Goal: Task Accomplishment & Management: Use online tool/utility

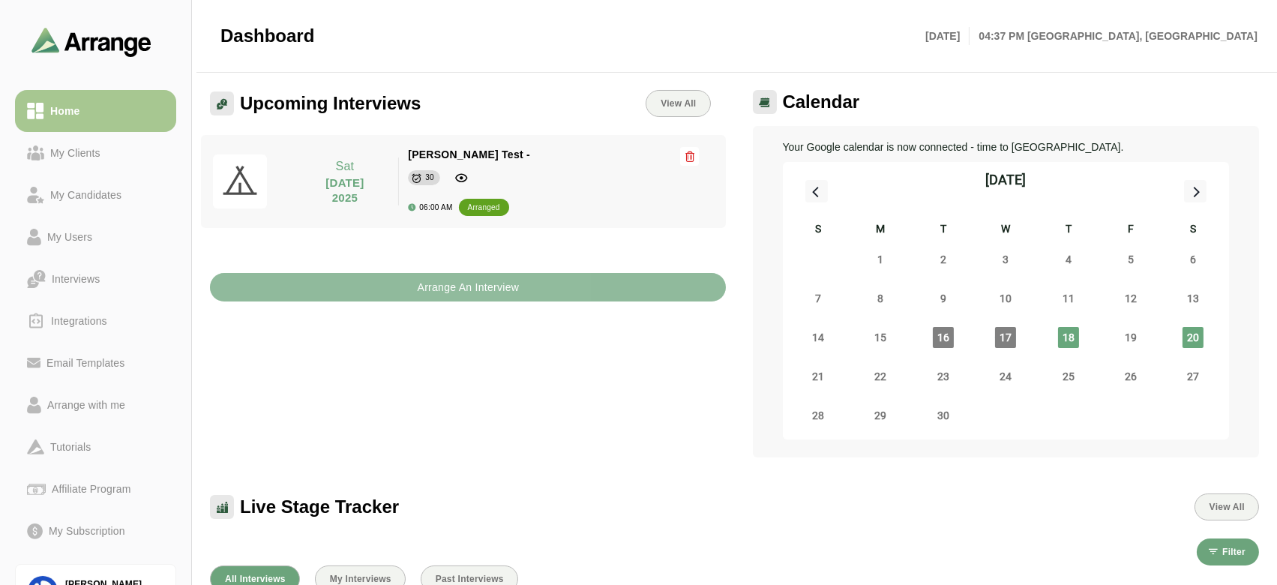
click at [455, 277] on b "Arrange An Interview" at bounding box center [467, 287] width 103 height 28
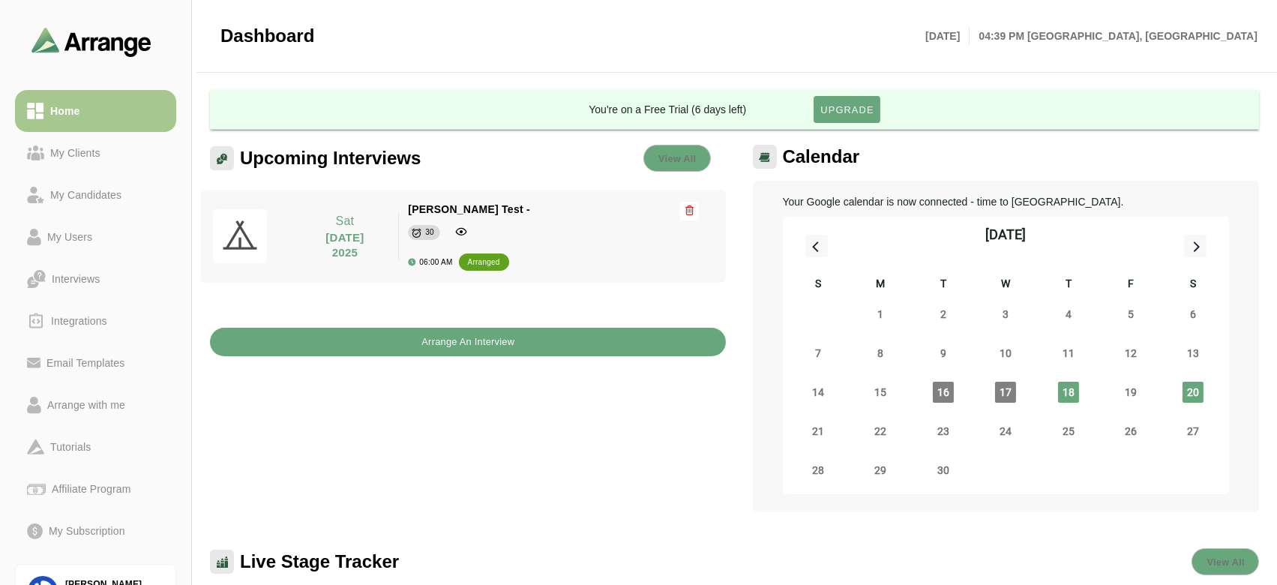
click at [277, 345] on button "Arrange An Interview" at bounding box center [468, 342] width 516 height 28
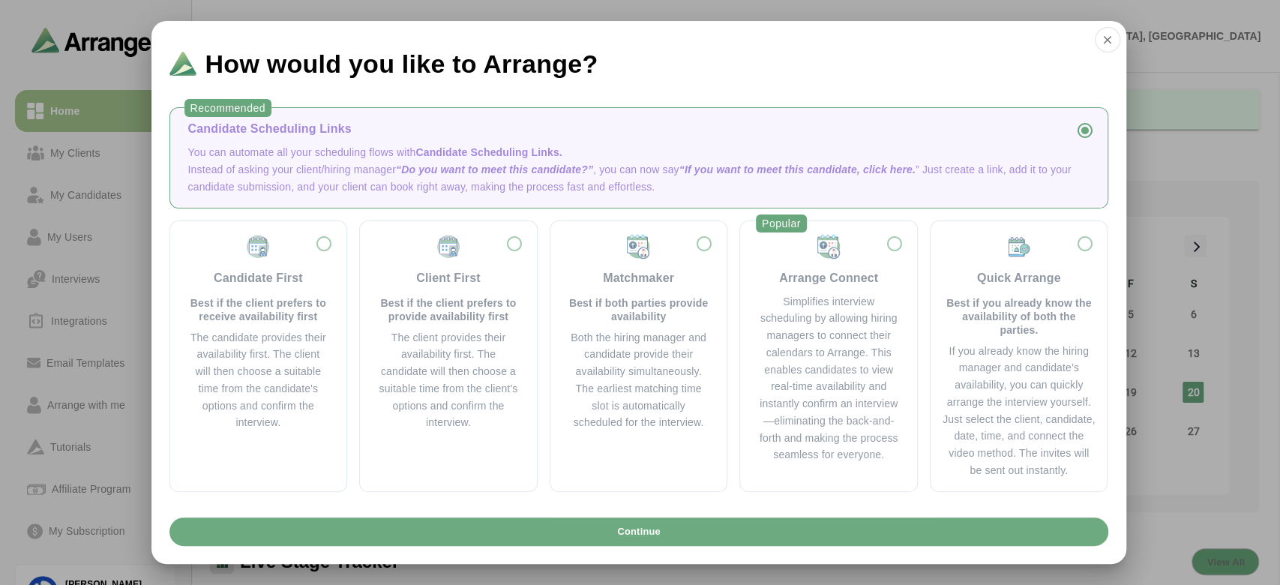
click at [537, 532] on button "Continue" at bounding box center [638, 531] width 939 height 28
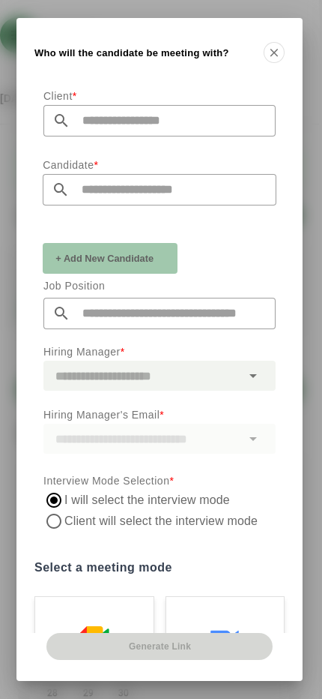
click at [189, 319] on input "text" at bounding box center [172, 313] width 205 height 31
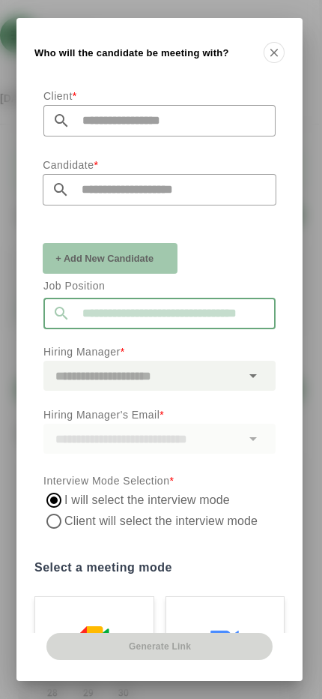
click at [189, 319] on input "text" at bounding box center [172, 313] width 205 height 31
click at [295, 241] on div "Client * Candidate * + Add New Candidate Job Position Hiring Manager * Hiring M…" at bounding box center [159, 357] width 286 height 552
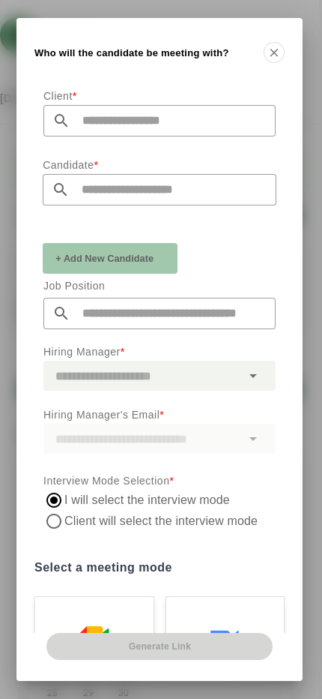
click at [270, 241] on div "+ Add New Candidate" at bounding box center [160, 257] width 252 height 52
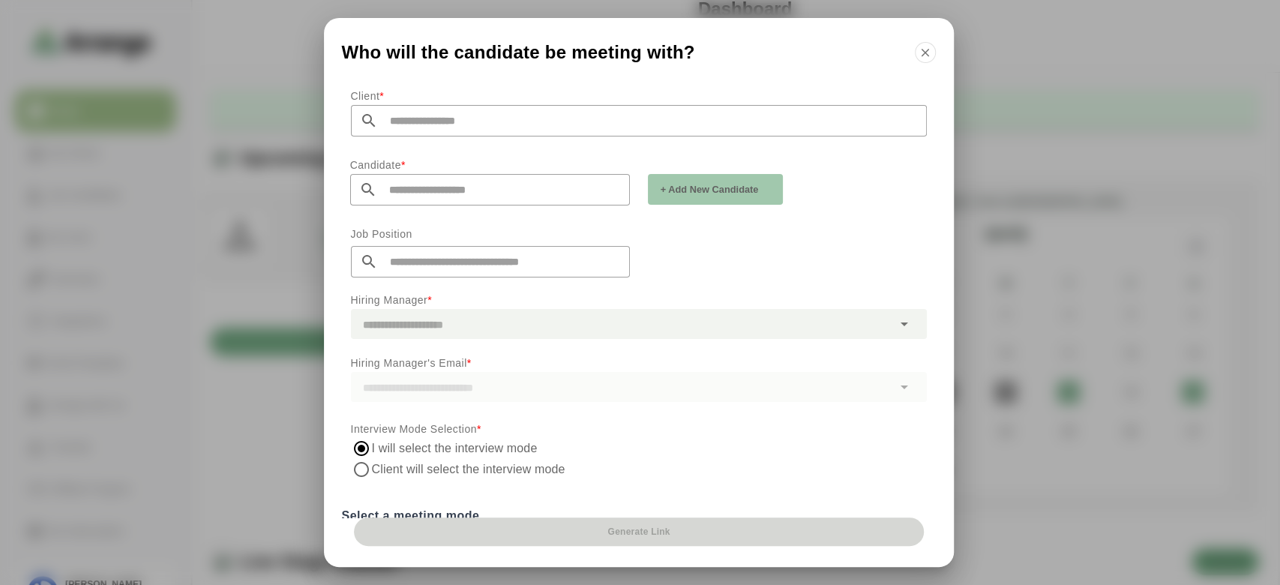
scroll to position [1, 0]
click at [540, 109] on input "text" at bounding box center [652, 119] width 549 height 31
click at [919, 54] on icon "button" at bounding box center [924, 52] width 13 height 13
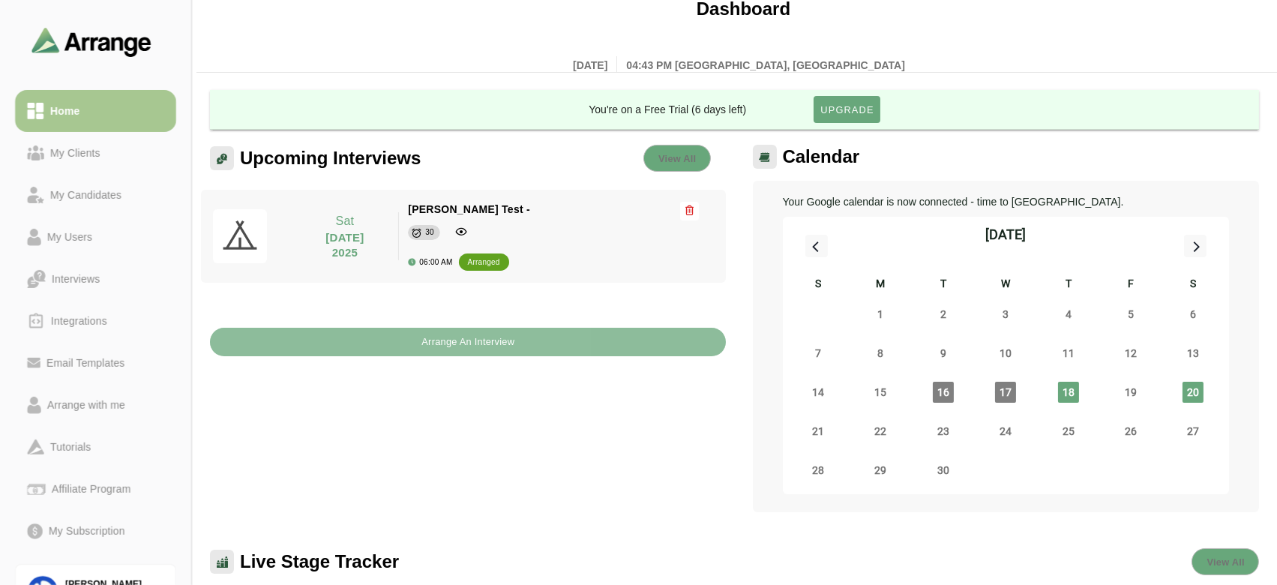
click at [515, 347] on button "Arrange An Interview" at bounding box center [468, 342] width 516 height 28
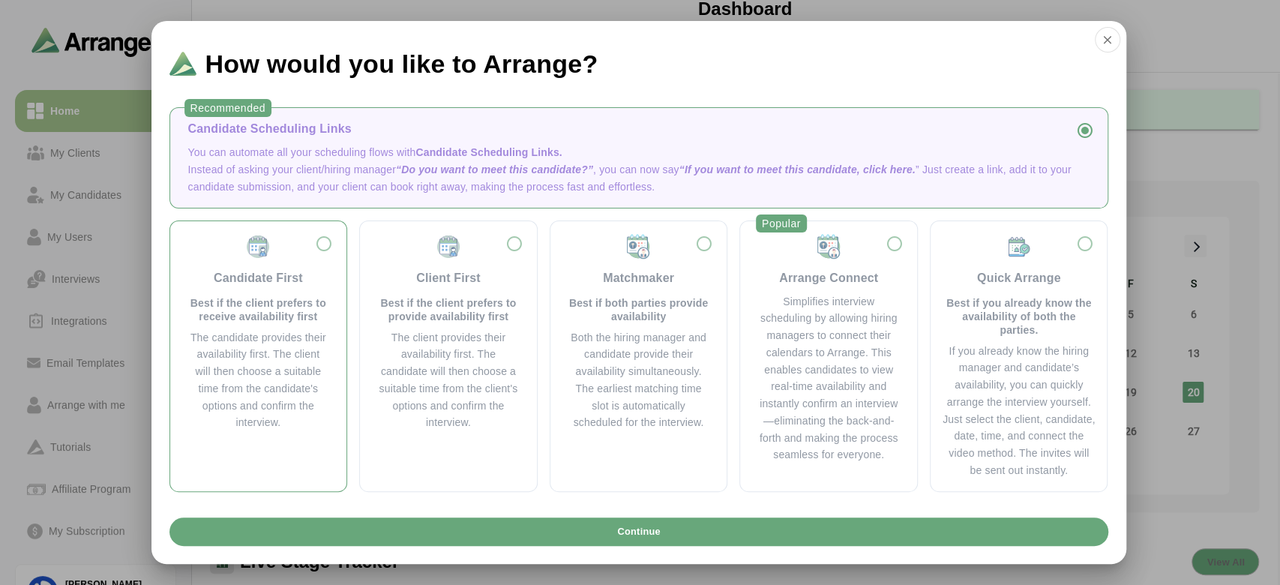
click at [343, 428] on div "Candidate First Best if the client prefers to receive availability first The ca…" at bounding box center [258, 355] width 178 height 271
click at [324, 461] on label "Candidate First Best if the client prefers to receive availability first The ca…" at bounding box center [258, 356] width 153 height 246
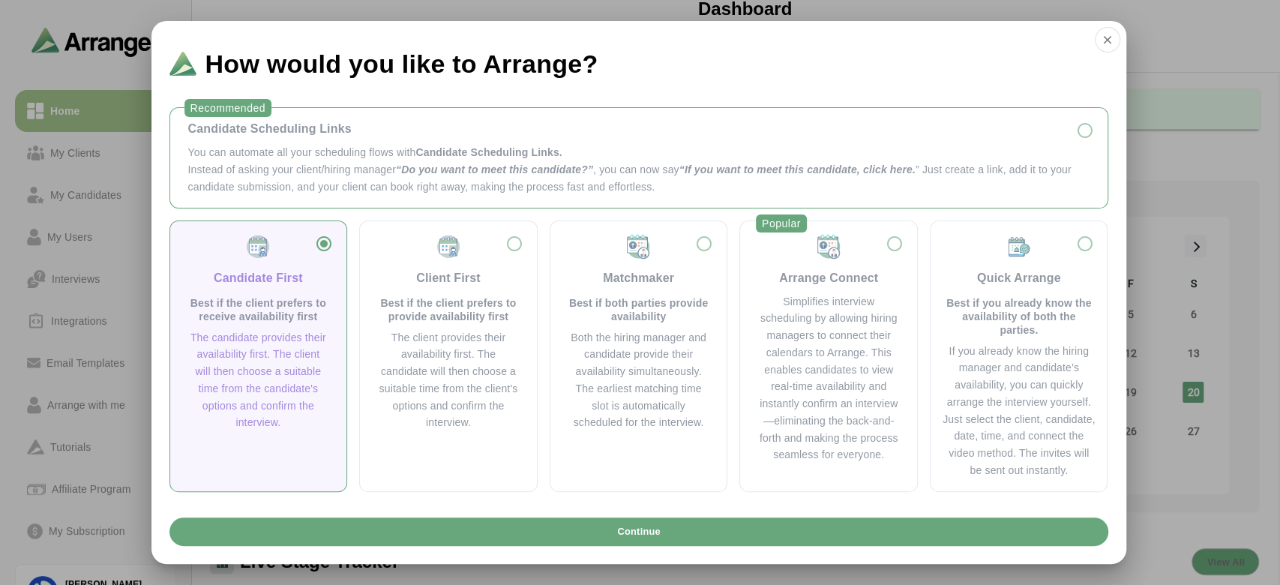
click at [601, 153] on p "You can automate all your scheduling flows with Candidate Scheduling Links." at bounding box center [638, 152] width 901 height 17
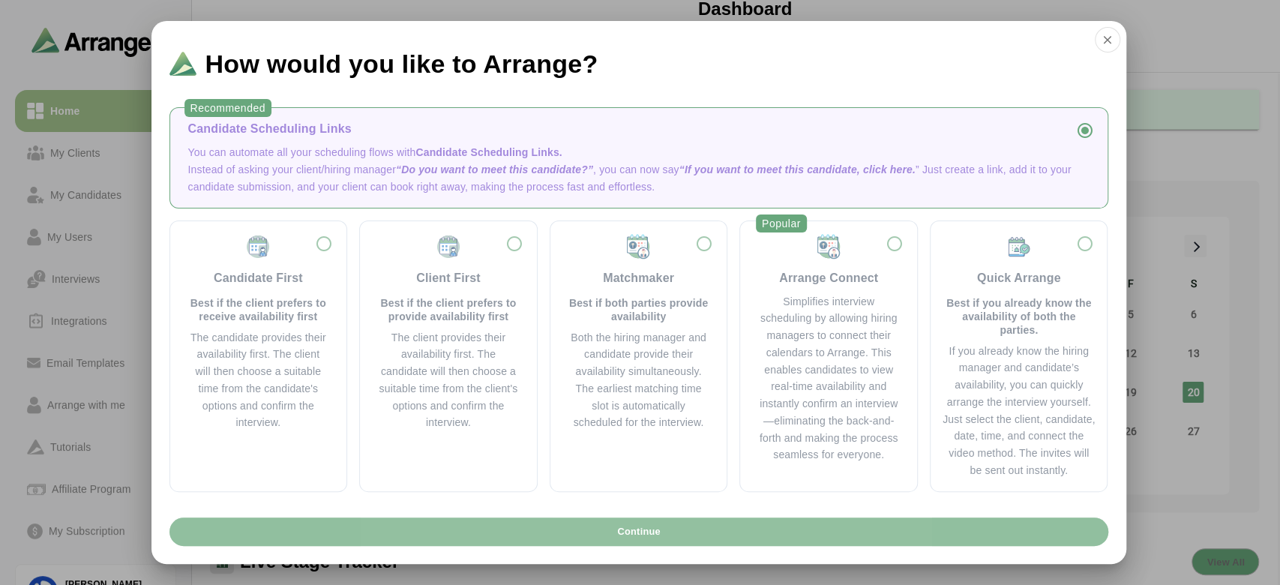
click at [564, 531] on button "Continue" at bounding box center [638, 531] width 939 height 28
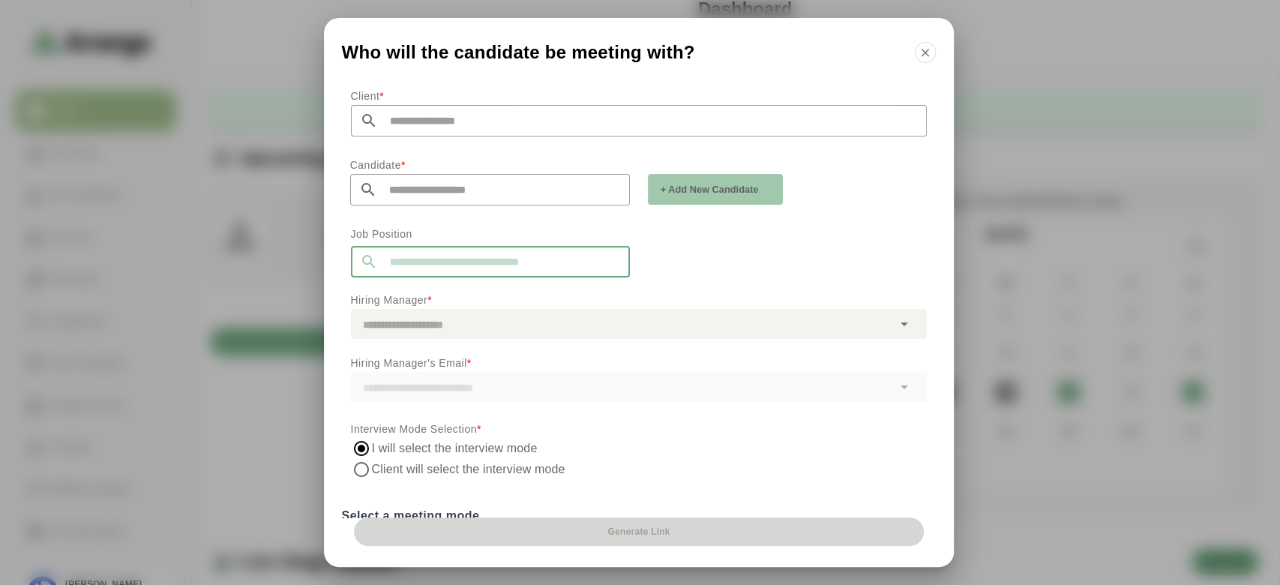
click at [402, 268] on input "text" at bounding box center [504, 261] width 252 height 31
click at [415, 285] on li "Business Analyst" at bounding box center [490, 294] width 277 height 31
type input "**********"
click at [517, 267] on input "**********" at bounding box center [504, 261] width 252 height 31
click at [438, 123] on input "text" at bounding box center [652, 120] width 549 height 31
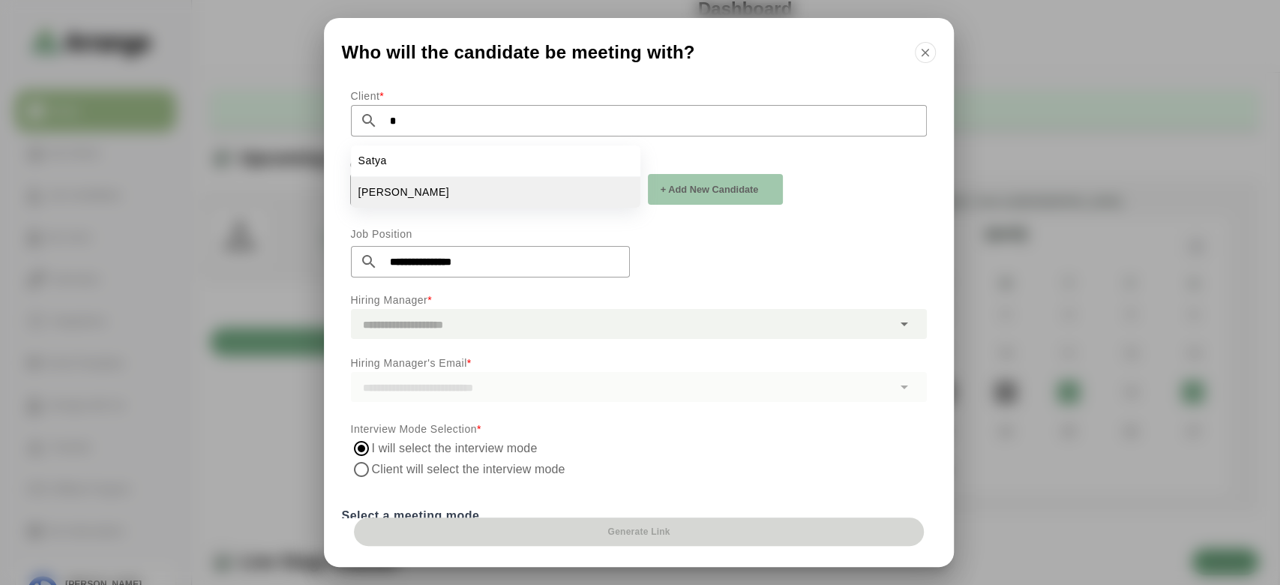
click at [441, 183] on li "[PERSON_NAME]" at bounding box center [495, 192] width 289 height 31
type input "*******"
click at [441, 183] on input "text" at bounding box center [503, 189] width 253 height 31
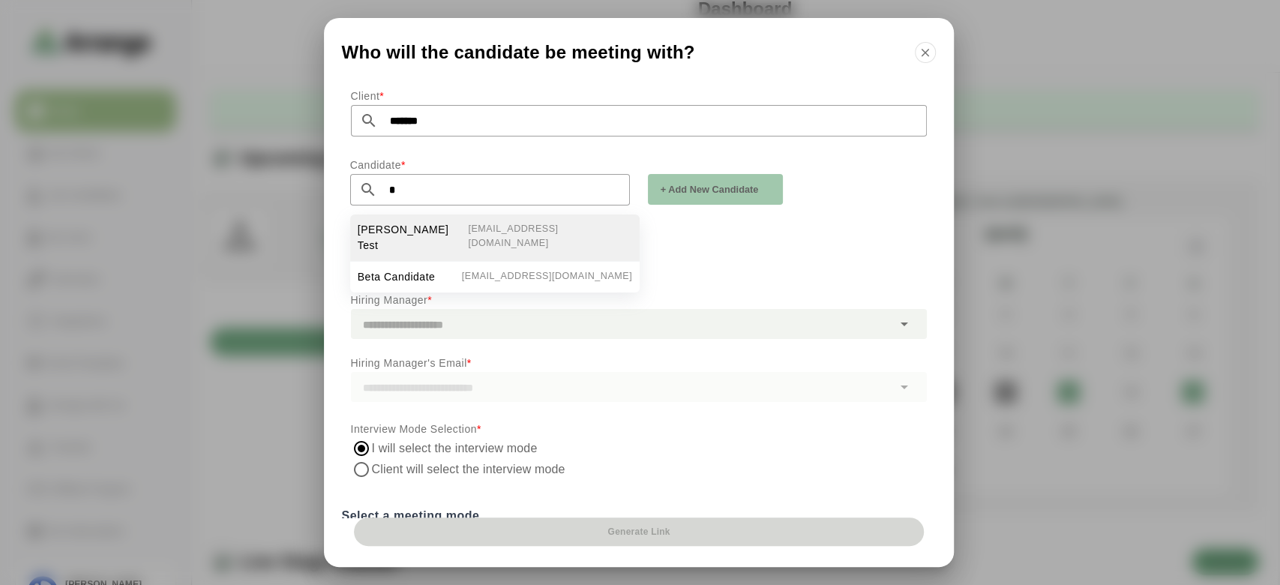
click at [450, 226] on span "[PERSON_NAME] Test" at bounding box center [413, 237] width 111 height 31
type input "**********"
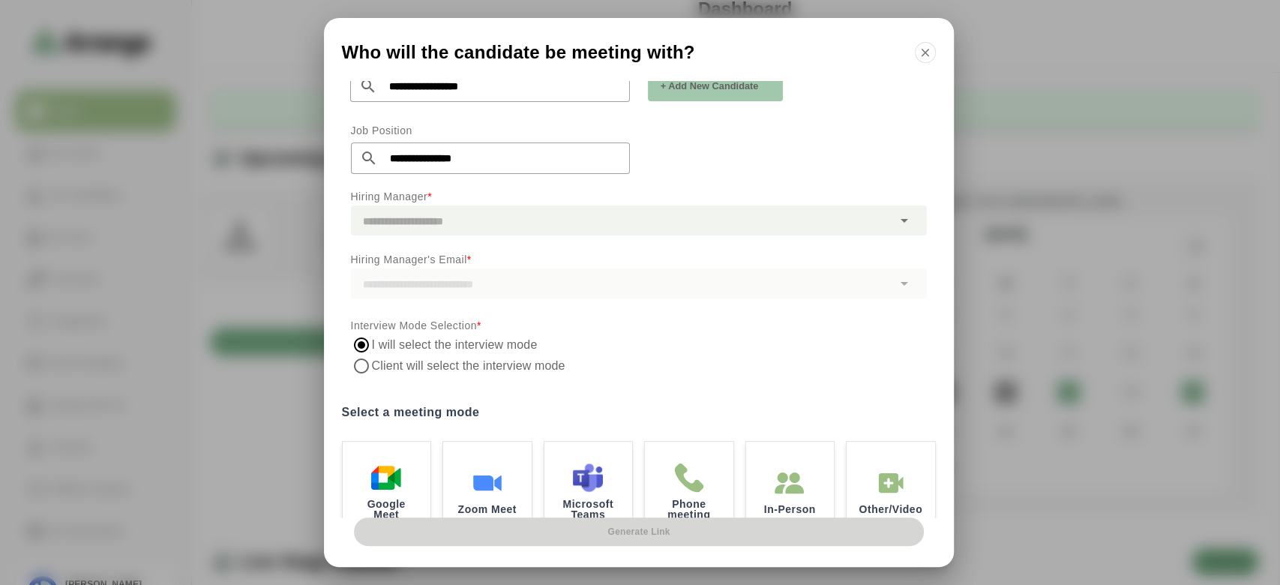
scroll to position [107, 0]
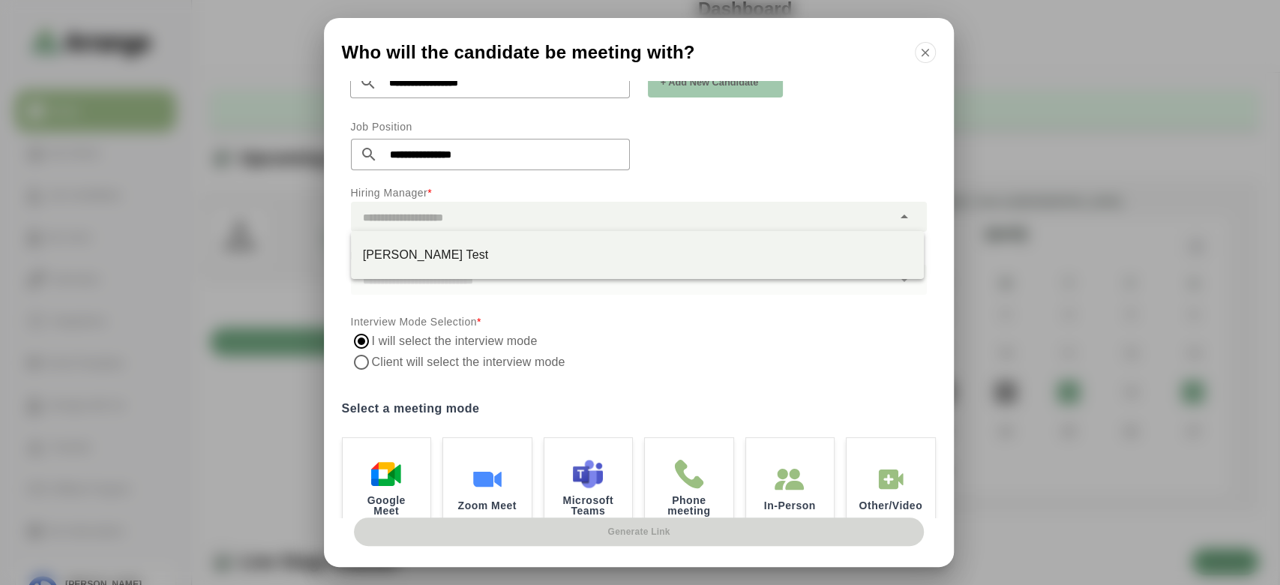
click at [445, 219] on div at bounding box center [621, 217] width 541 height 30
click at [451, 257] on div "[PERSON_NAME] Test" at bounding box center [637, 255] width 549 height 18
type input "**********"
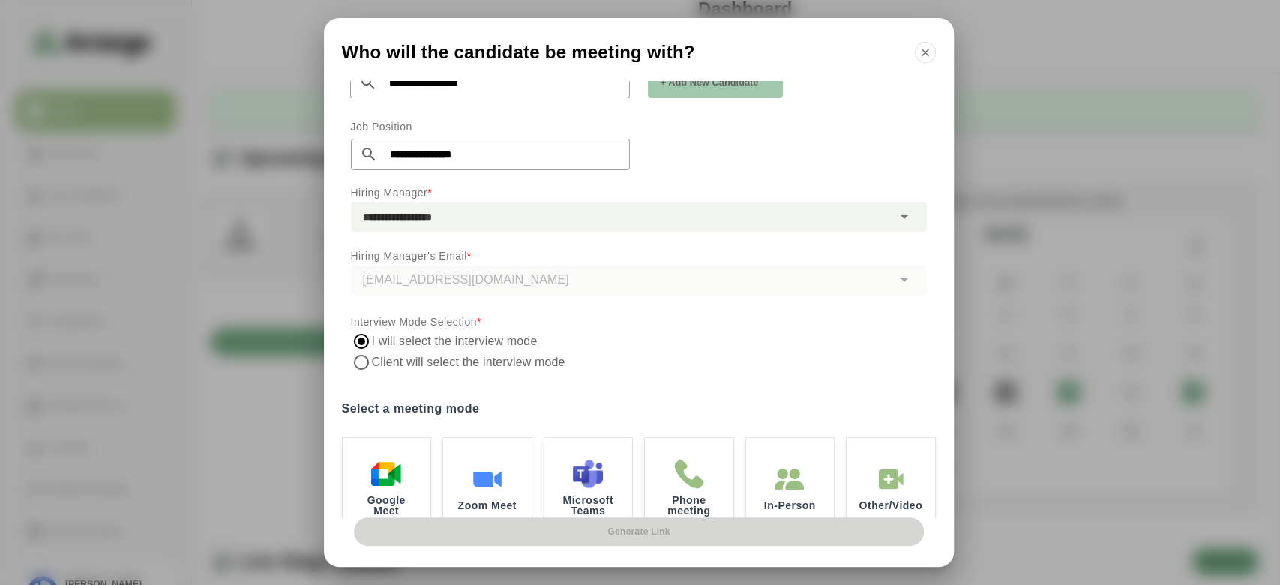
scroll to position [220, 0]
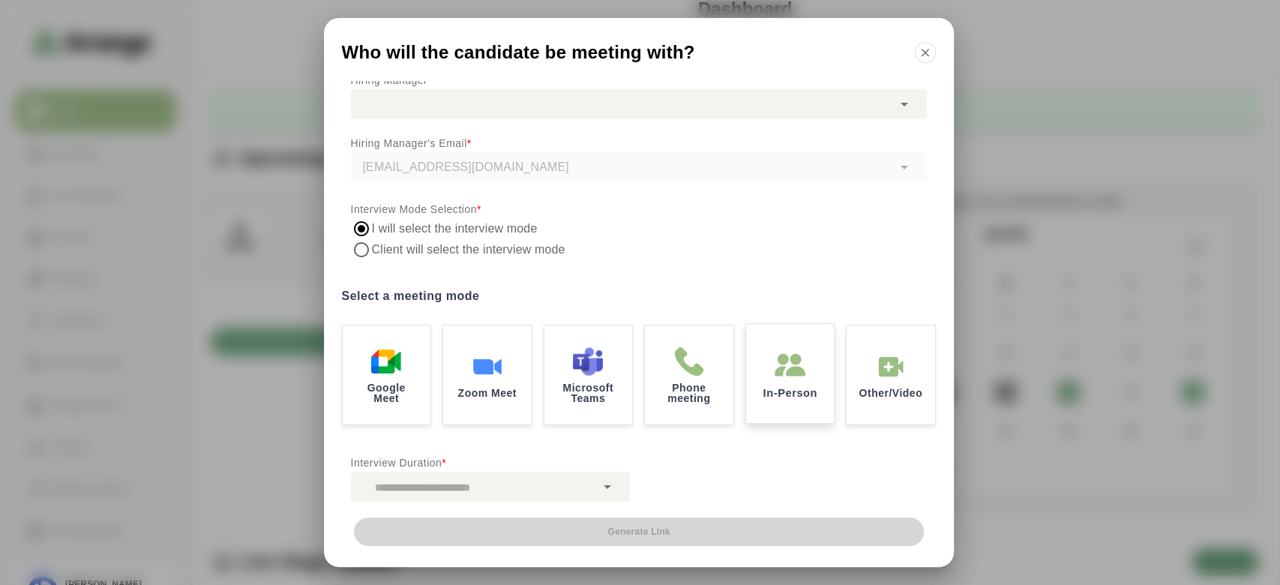
click at [770, 375] on div "In-Person" at bounding box center [790, 374] width 92 height 104
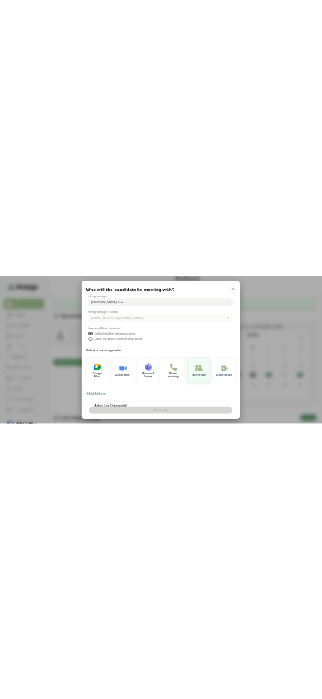
scroll to position [403, 0]
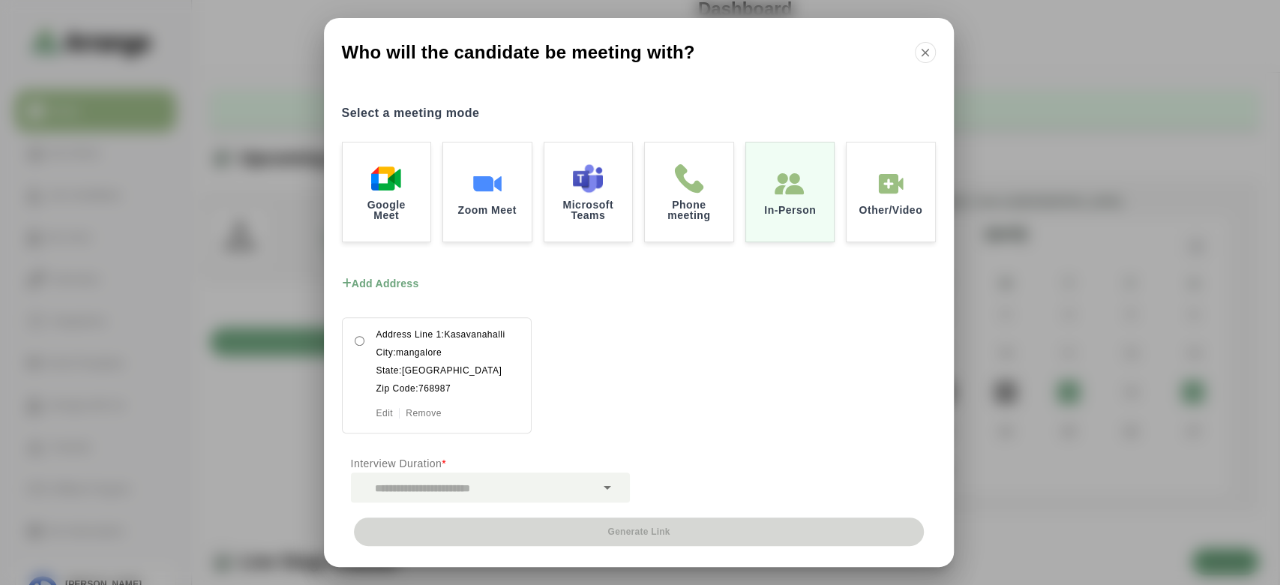
click at [506, 481] on div at bounding box center [473, 487] width 244 height 30
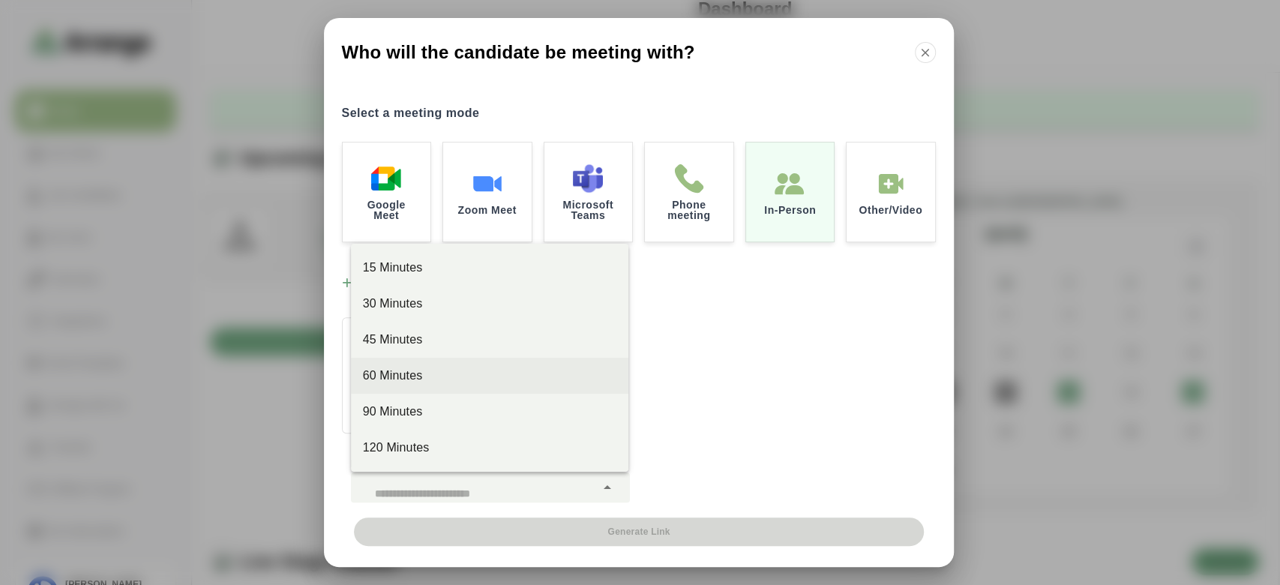
click at [484, 382] on div "60 Minutes" at bounding box center [489, 376] width 253 height 18
type input "*****"
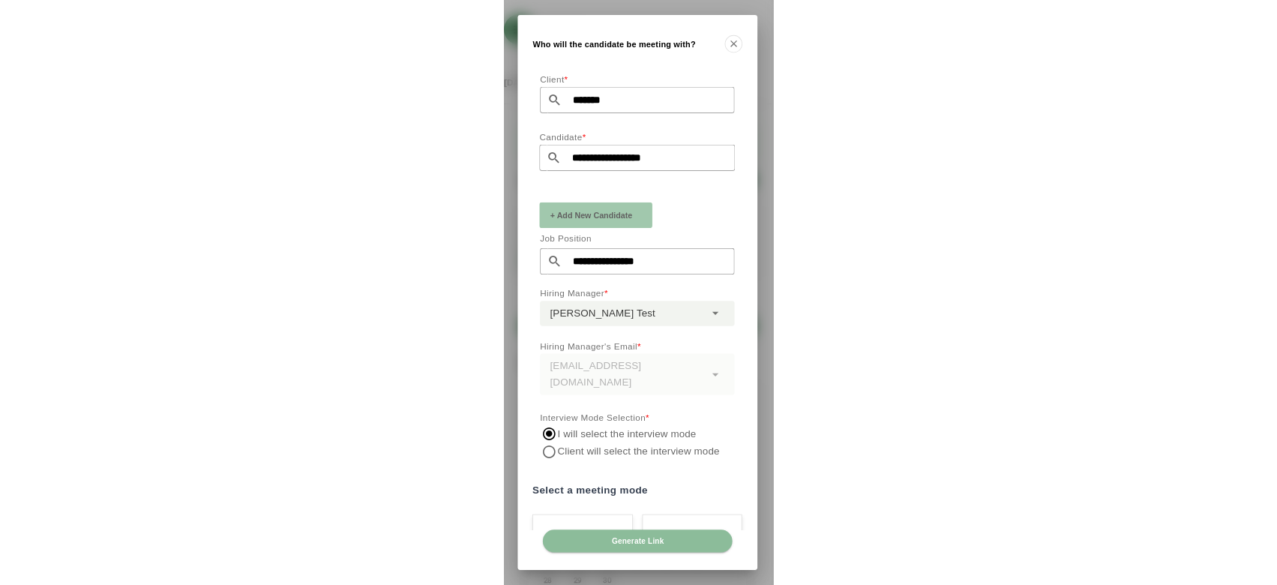
scroll to position [0, 0]
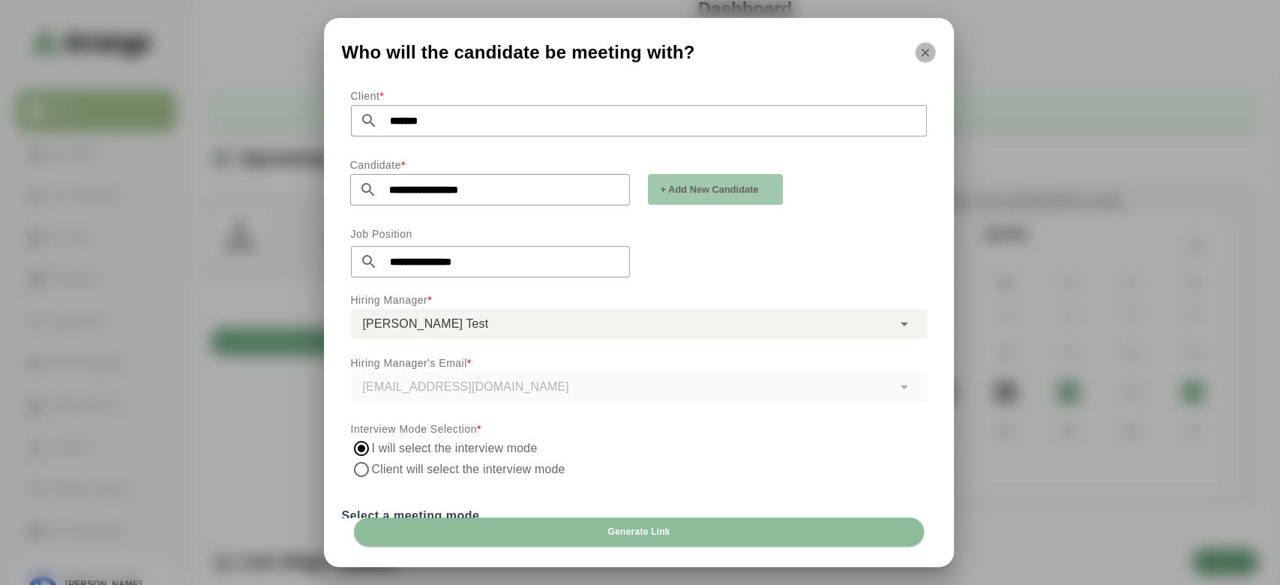
click at [929, 58] on icon "button" at bounding box center [924, 52] width 13 height 13
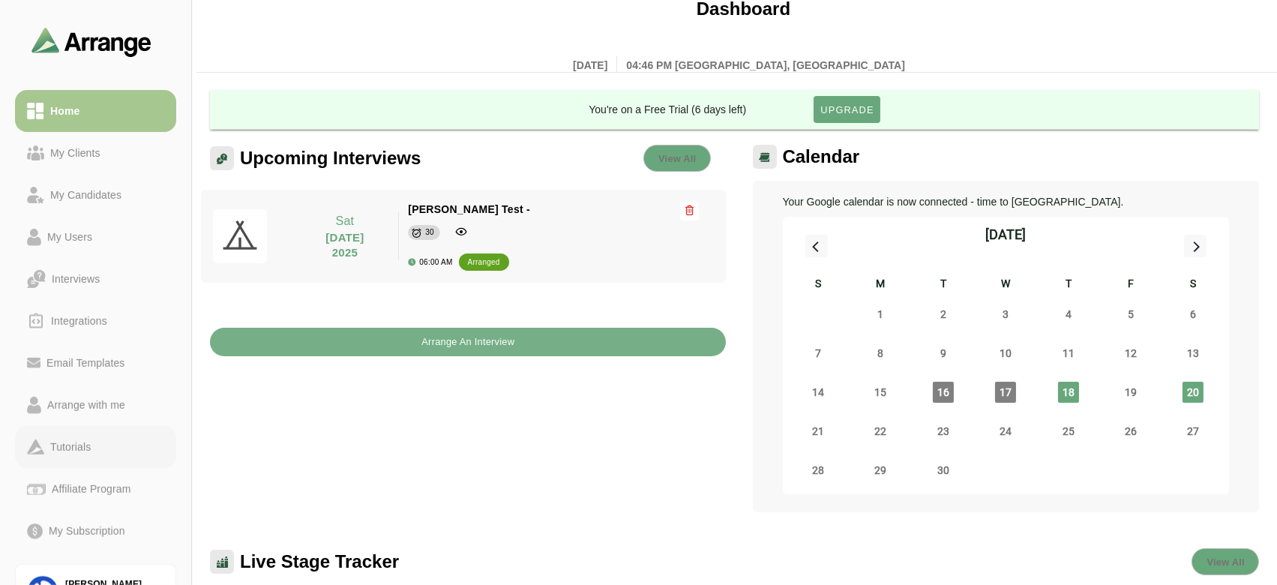
scroll to position [85, 0]
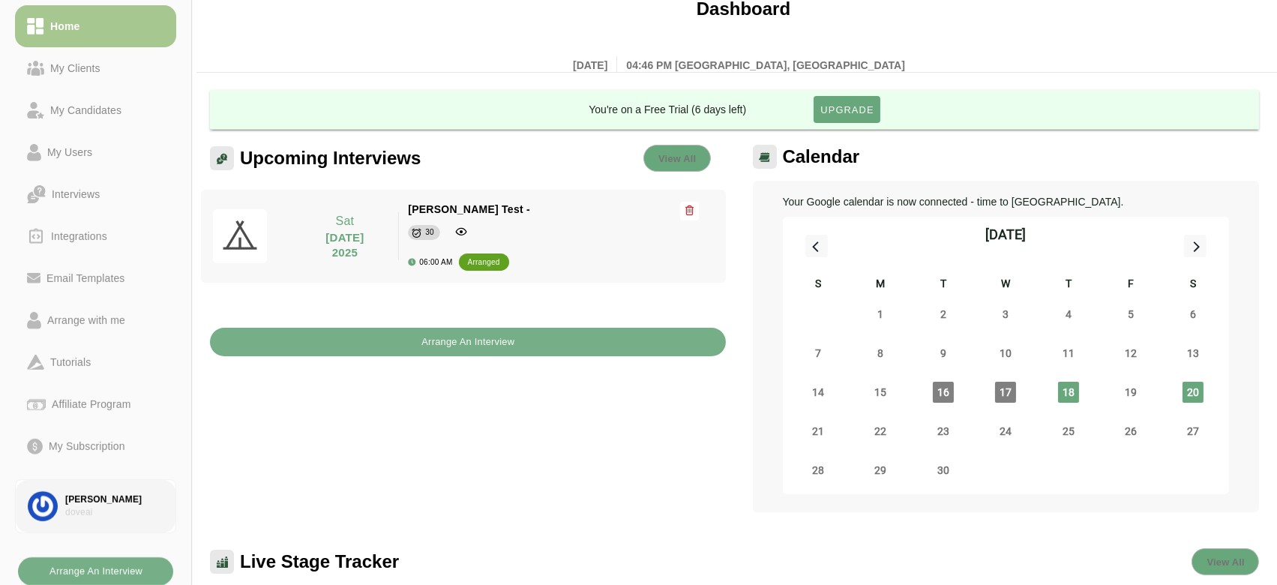
click at [84, 507] on div "doveai" at bounding box center [114, 512] width 98 height 13
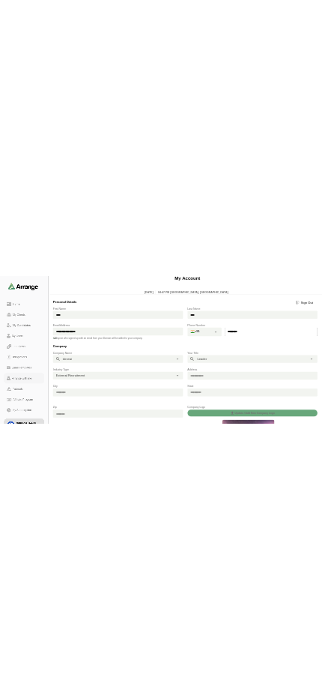
scroll to position [85, 0]
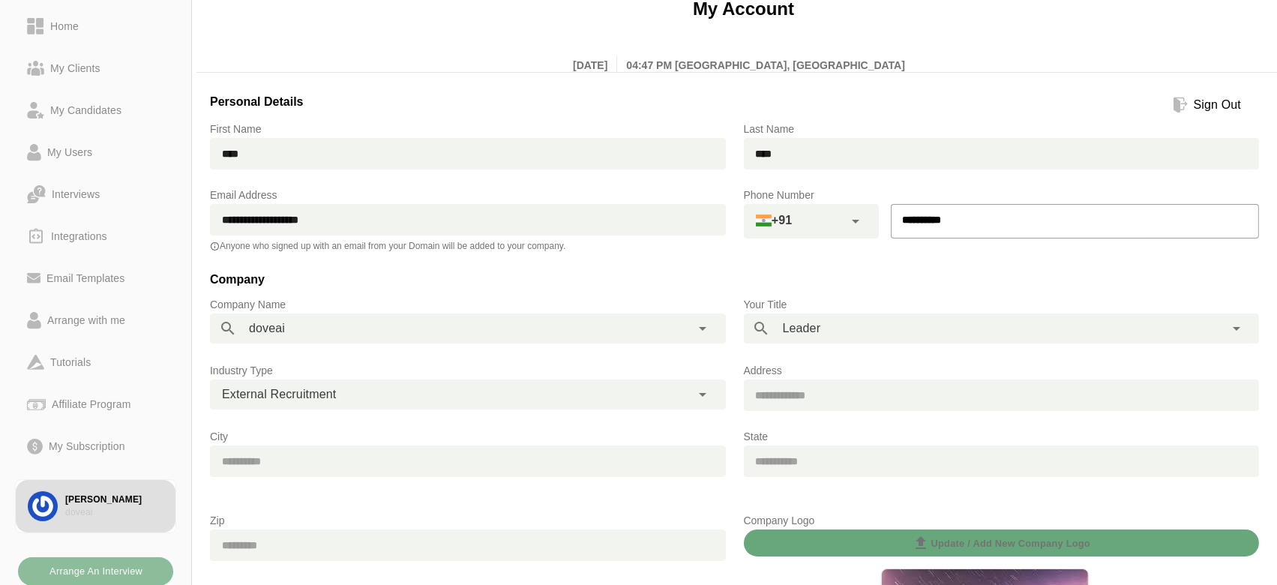
click at [107, 570] on b "Arrange An Interview" at bounding box center [96, 571] width 94 height 28
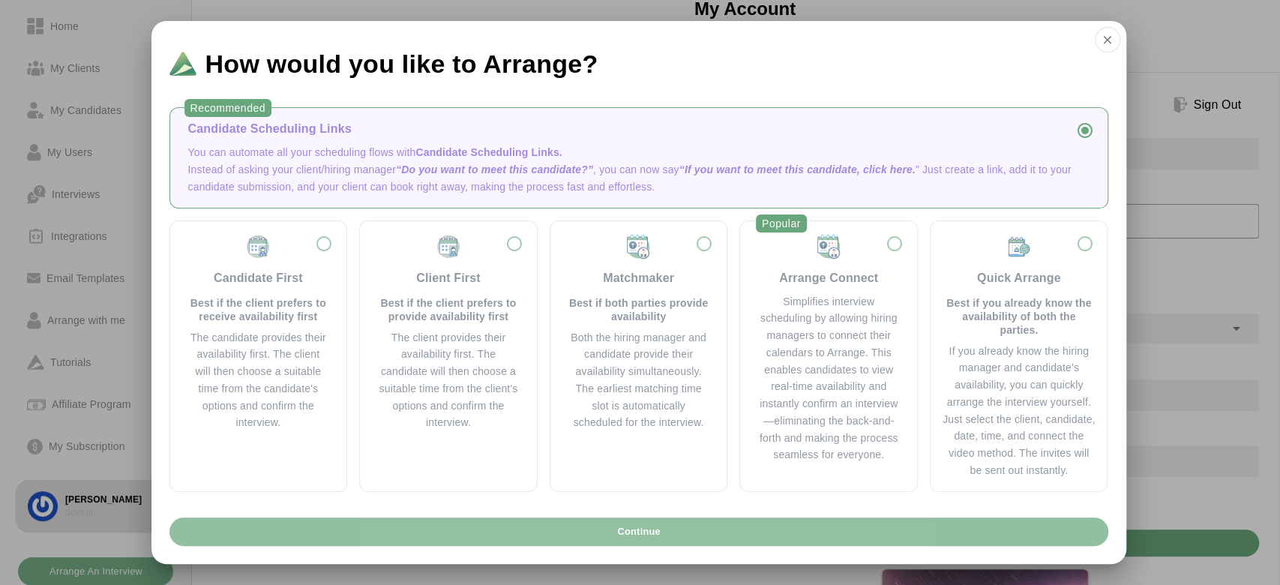
click at [520, 528] on button "Continue" at bounding box center [638, 531] width 939 height 28
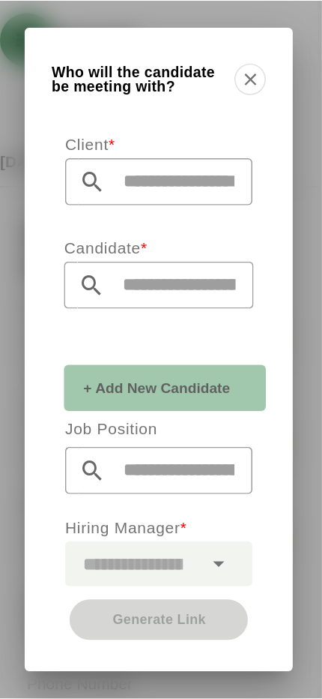
scroll to position [0, 0]
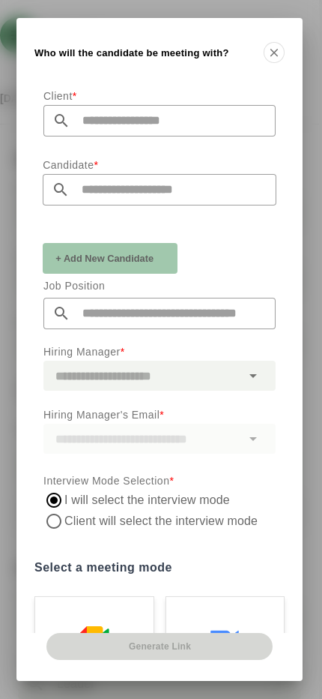
click at [281, 55] on button "button" at bounding box center [274, 52] width 21 height 21
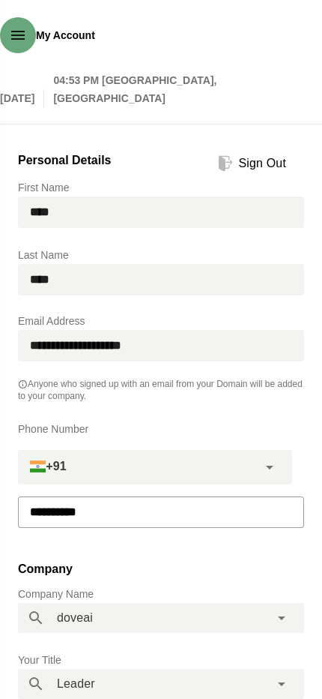
click at [22, 53] on button "button" at bounding box center [18, 35] width 36 height 36
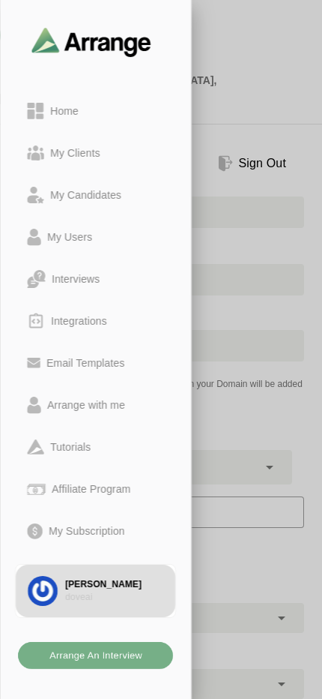
click at [73, 201] on div "My Candidates" at bounding box center [85, 195] width 83 height 18
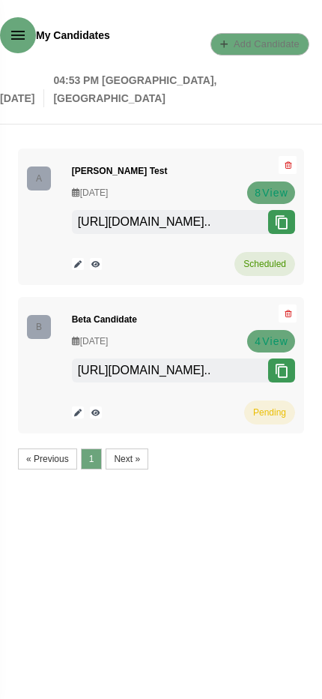
click at [21, 44] on icon "button" at bounding box center [18, 35] width 18 height 18
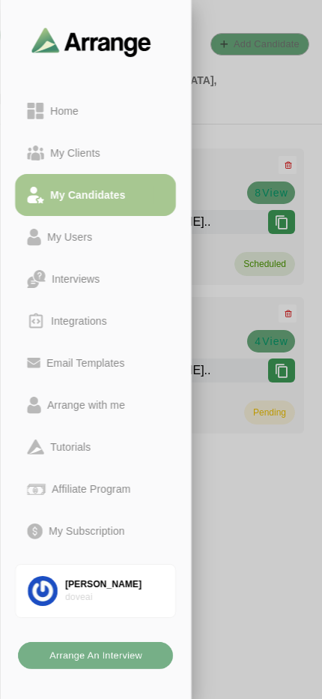
click at [58, 157] on div "My Clients" at bounding box center [75, 153] width 62 height 18
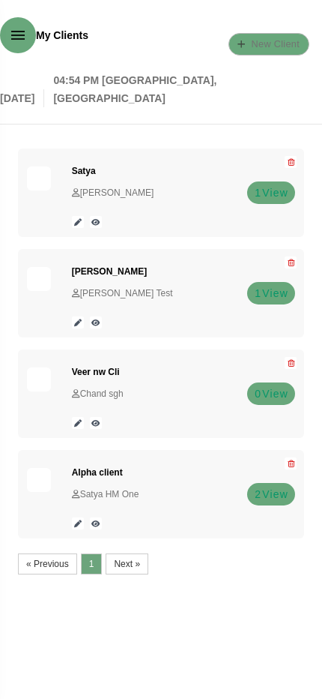
click at [16, 44] on icon "button" at bounding box center [18, 35] width 18 height 18
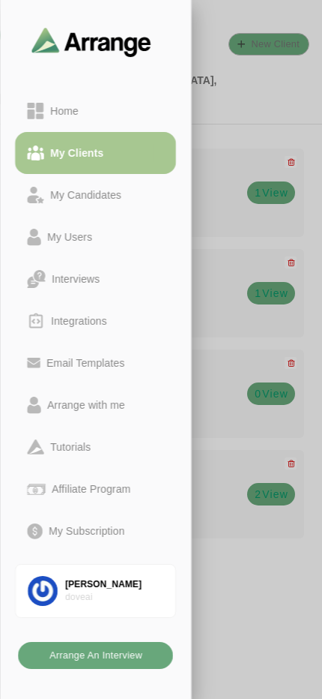
click at [82, 584] on b "Arrange An Interview" at bounding box center [96, 655] width 94 height 22
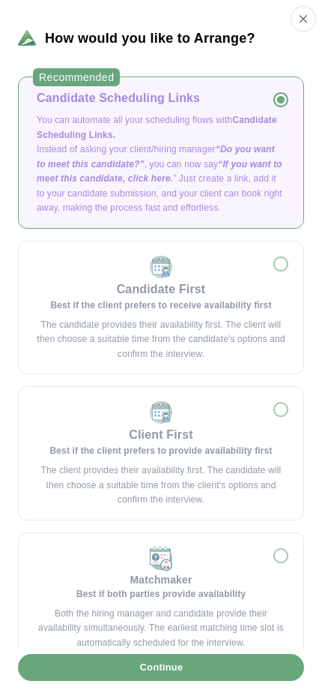
click at [96, 584] on button "Continue" at bounding box center [161, 667] width 286 height 27
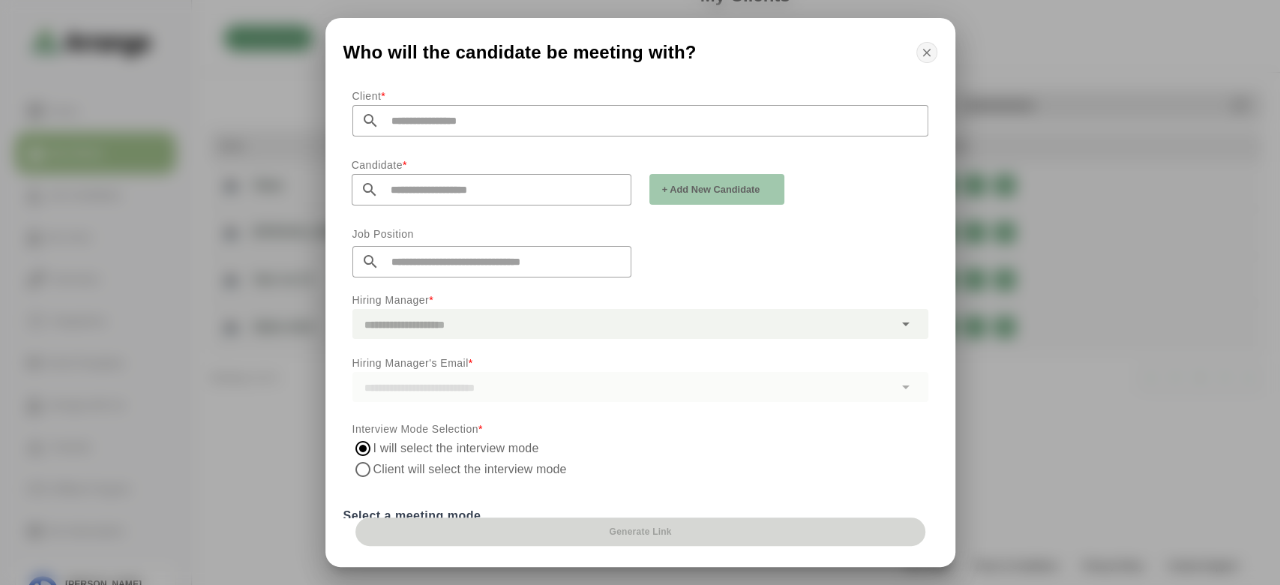
click at [932, 53] on icon "button" at bounding box center [926, 52] width 13 height 13
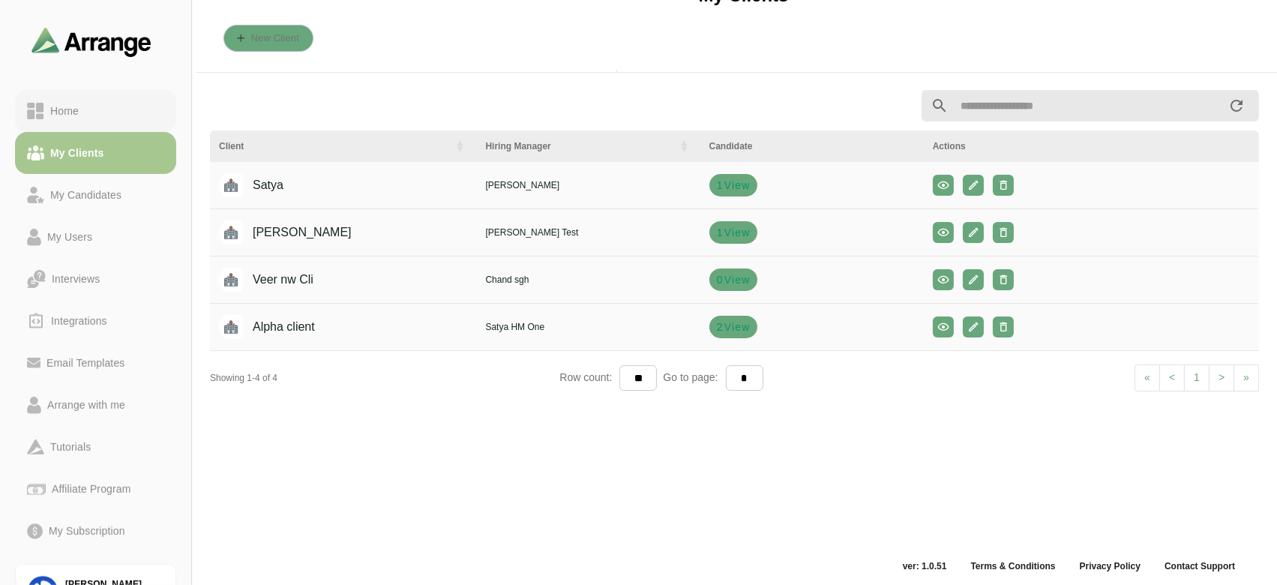
click at [73, 111] on div "Home" at bounding box center [64, 111] width 40 height 18
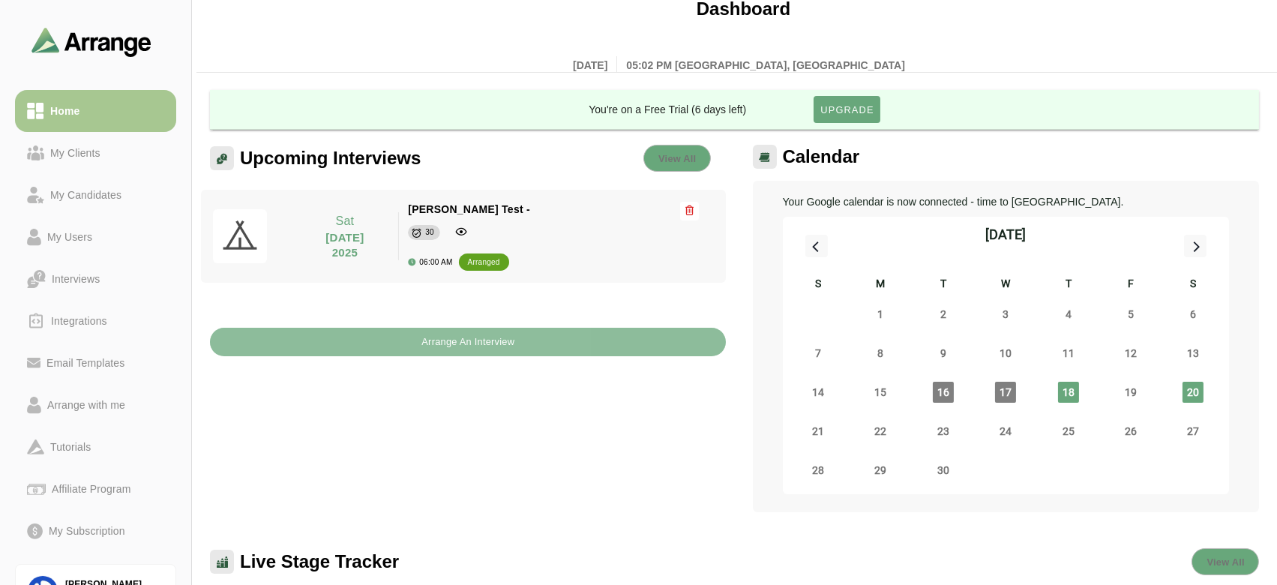
click at [426, 337] on b "Arrange An Interview" at bounding box center [468, 342] width 94 height 28
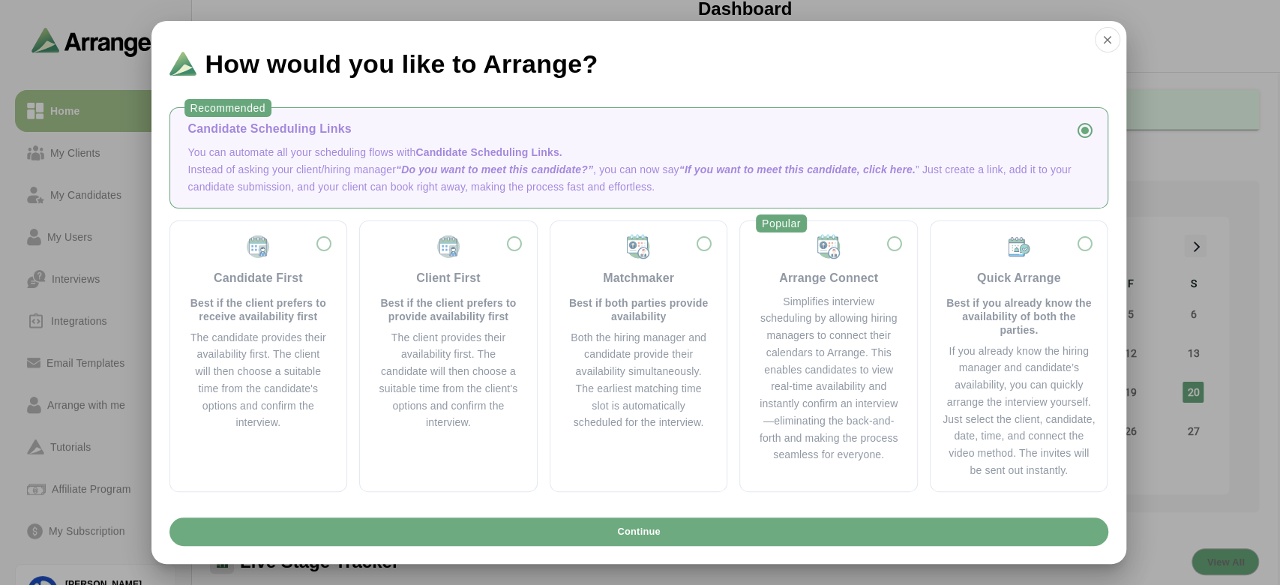
click at [660, 528] on span "Continue" at bounding box center [638, 531] width 44 height 28
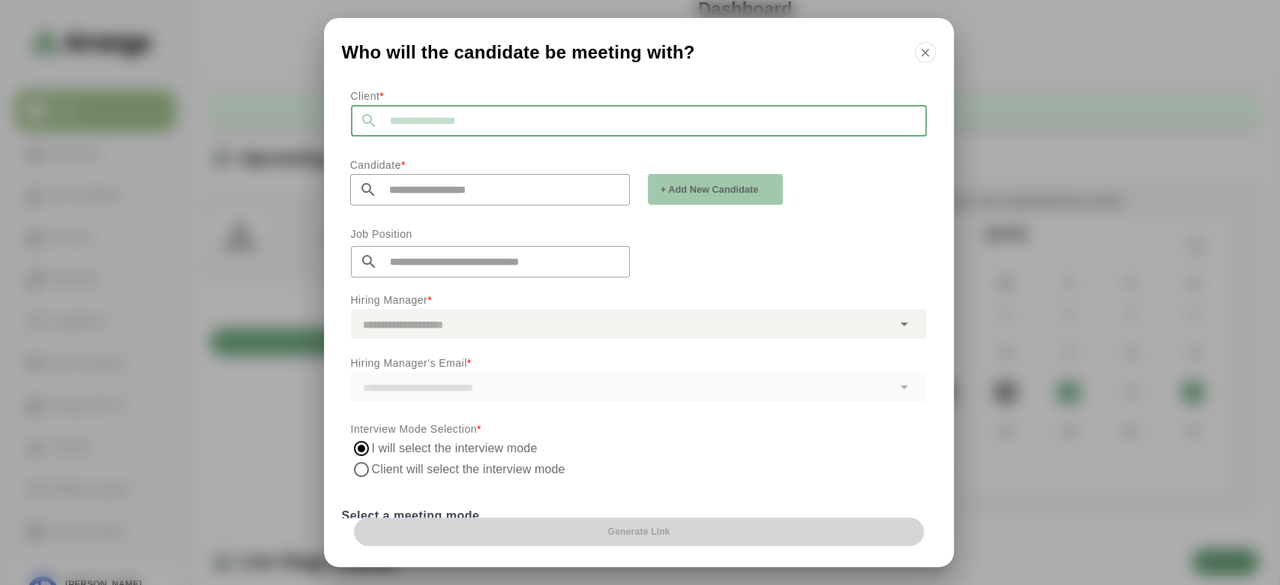
click at [440, 123] on input "text" at bounding box center [652, 120] width 549 height 31
click at [418, 161] on li "[PERSON_NAME]" at bounding box center [495, 160] width 289 height 31
type input "*******"
click at [418, 182] on input "text" at bounding box center [503, 189] width 253 height 31
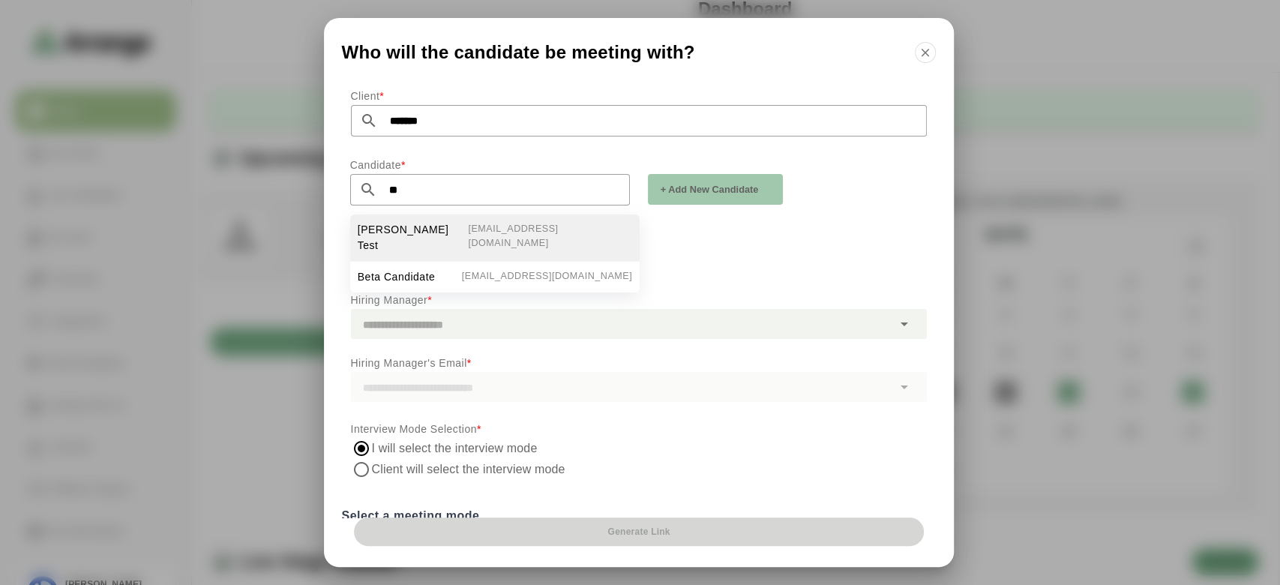
click at [427, 225] on span "[PERSON_NAME] Test" at bounding box center [413, 237] width 111 height 31
type input "**********"
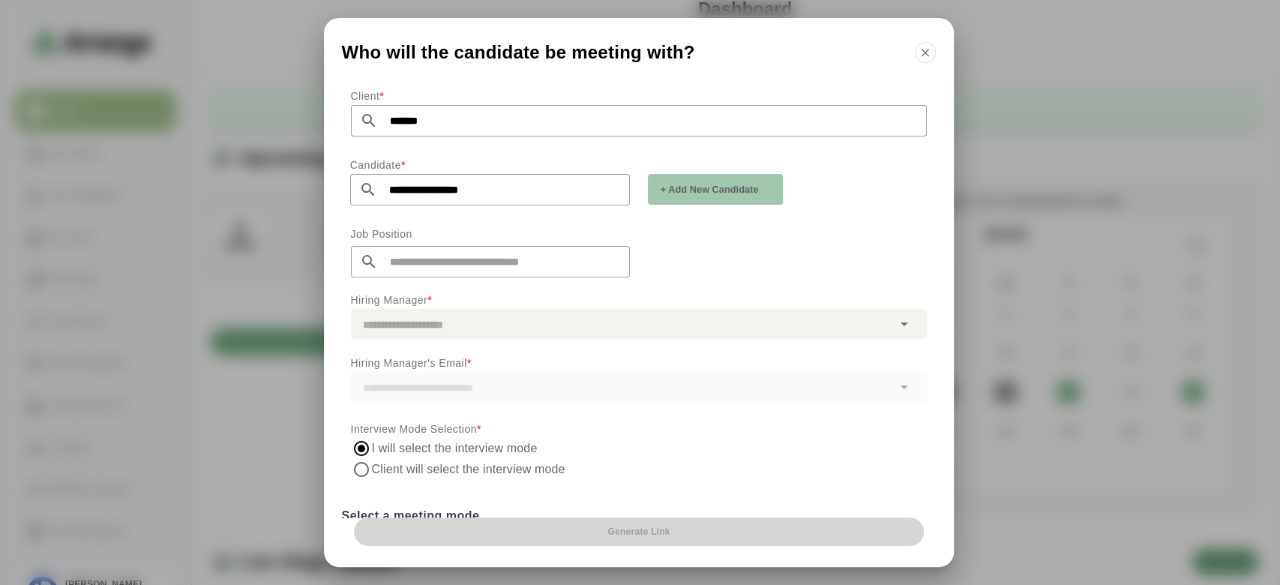
click at [430, 267] on input "text" at bounding box center [504, 261] width 252 height 31
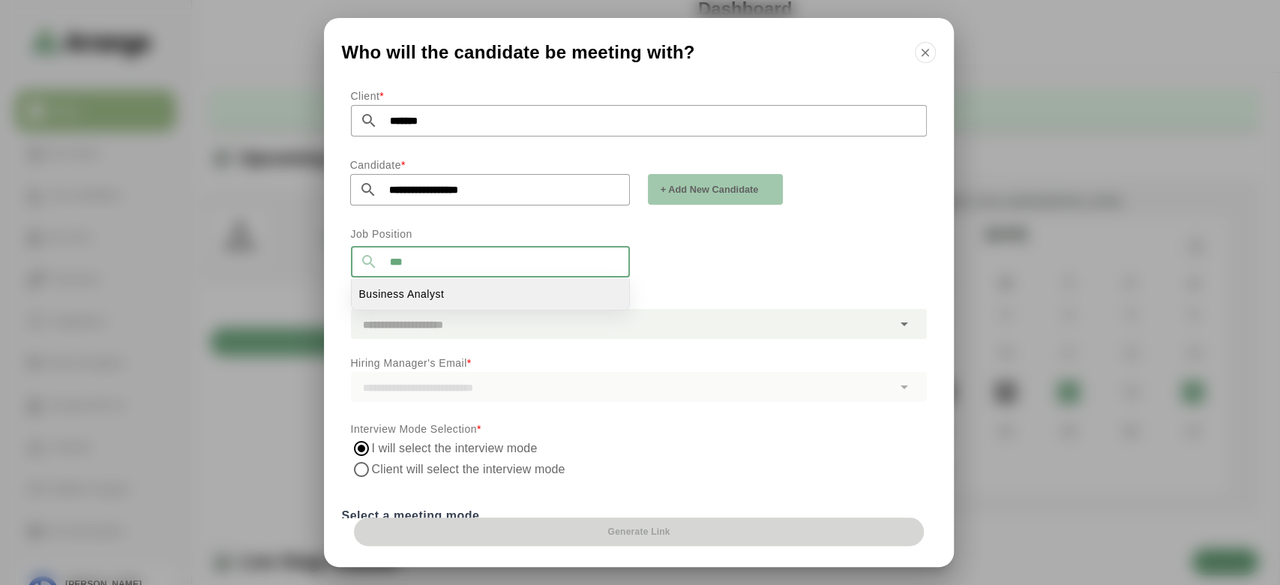
click at [448, 290] on li "Business Analyst" at bounding box center [490, 294] width 277 height 31
type input "**********"
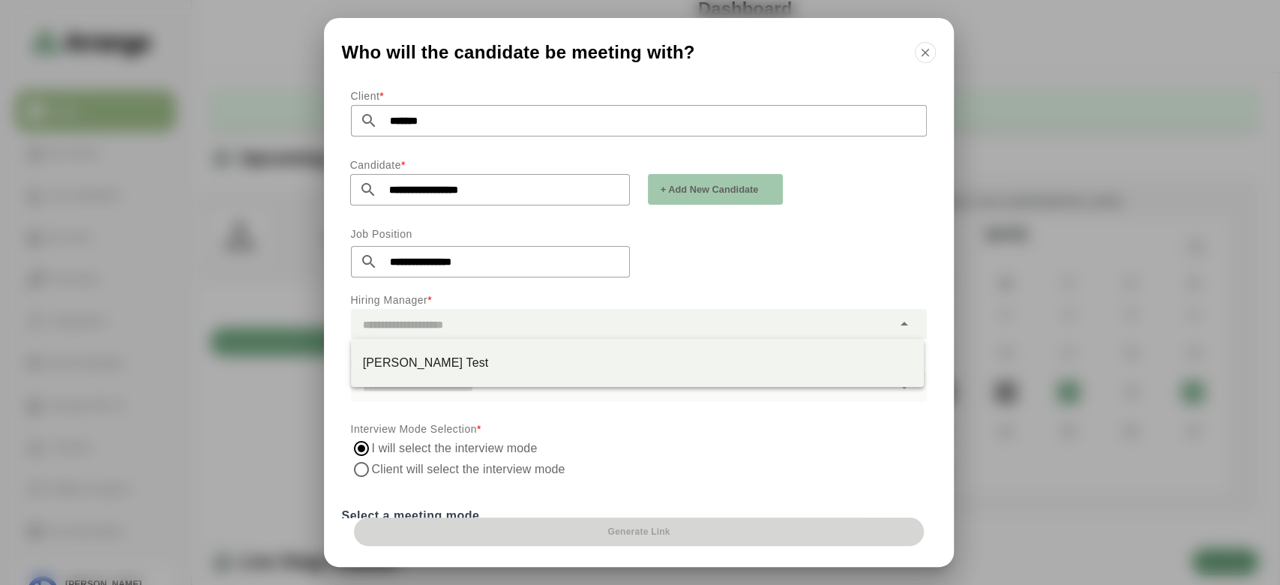
click at [466, 333] on div at bounding box center [621, 324] width 541 height 30
click at [469, 361] on div "[PERSON_NAME] Test" at bounding box center [637, 363] width 549 height 18
type input "**********"
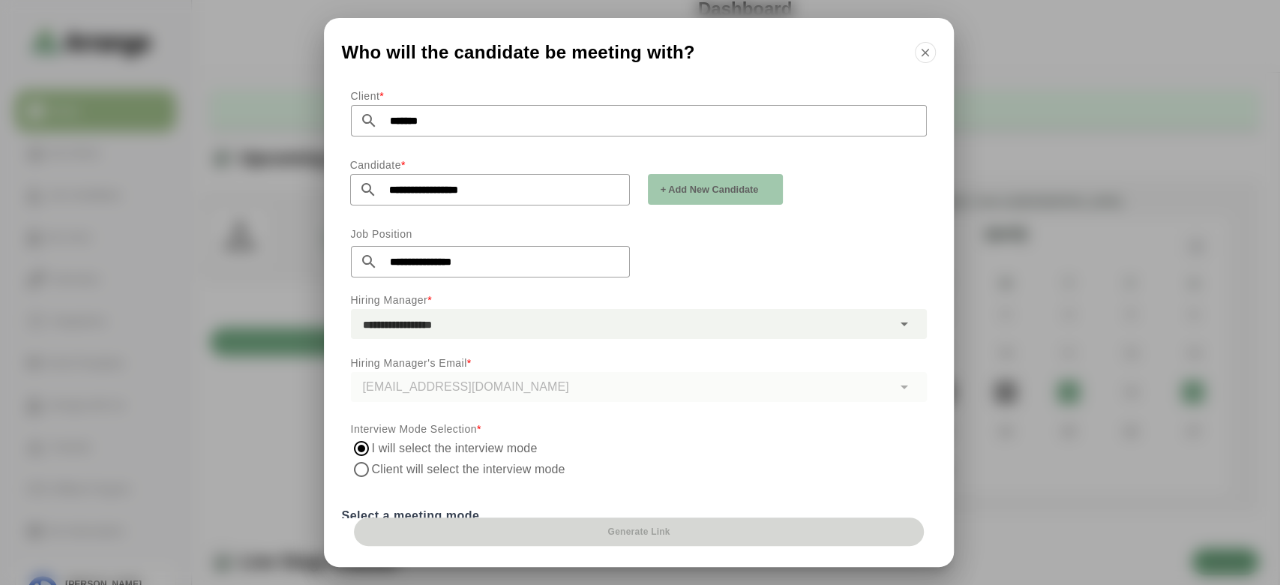
scroll to position [220, 0]
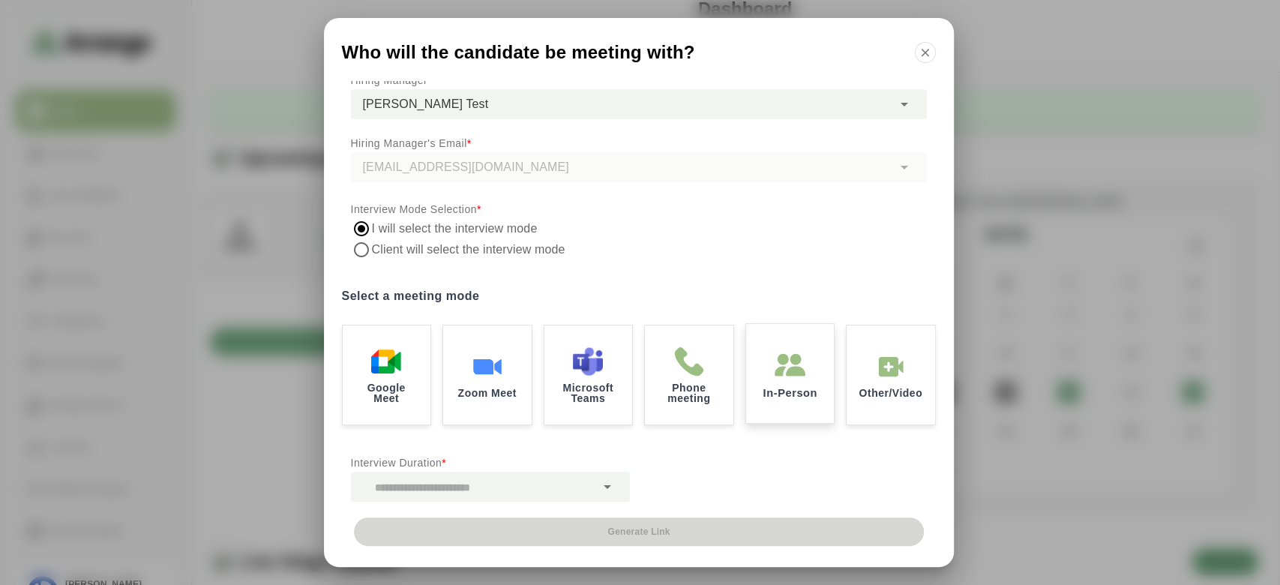
click at [804, 382] on div "In-Person" at bounding box center [790, 374] width 92 height 104
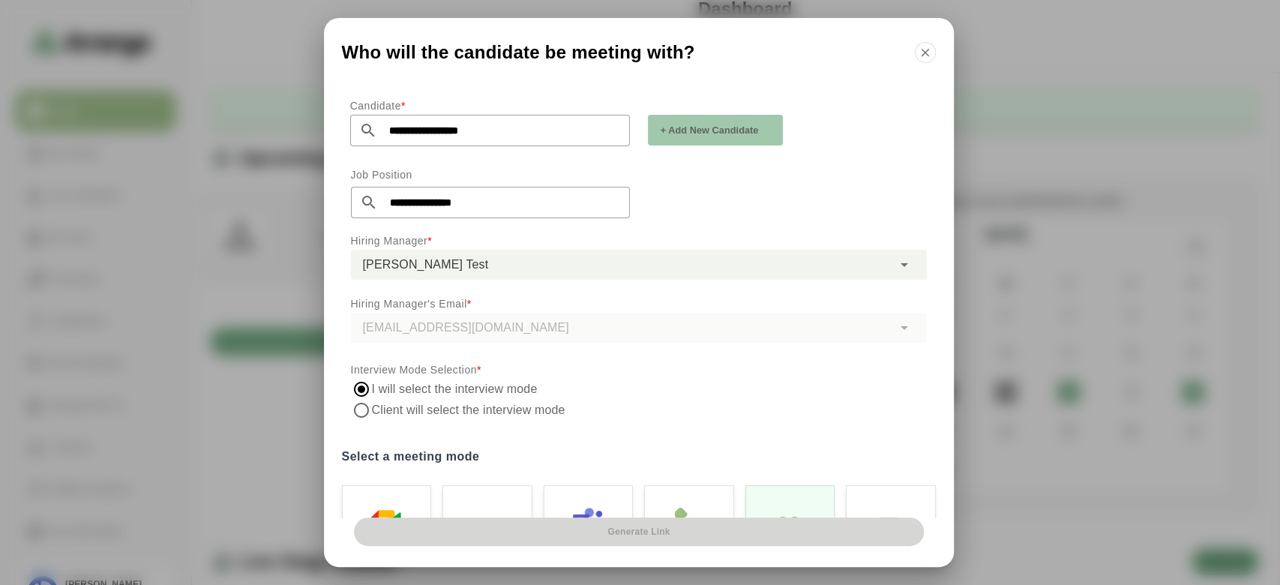
scroll to position [403, 0]
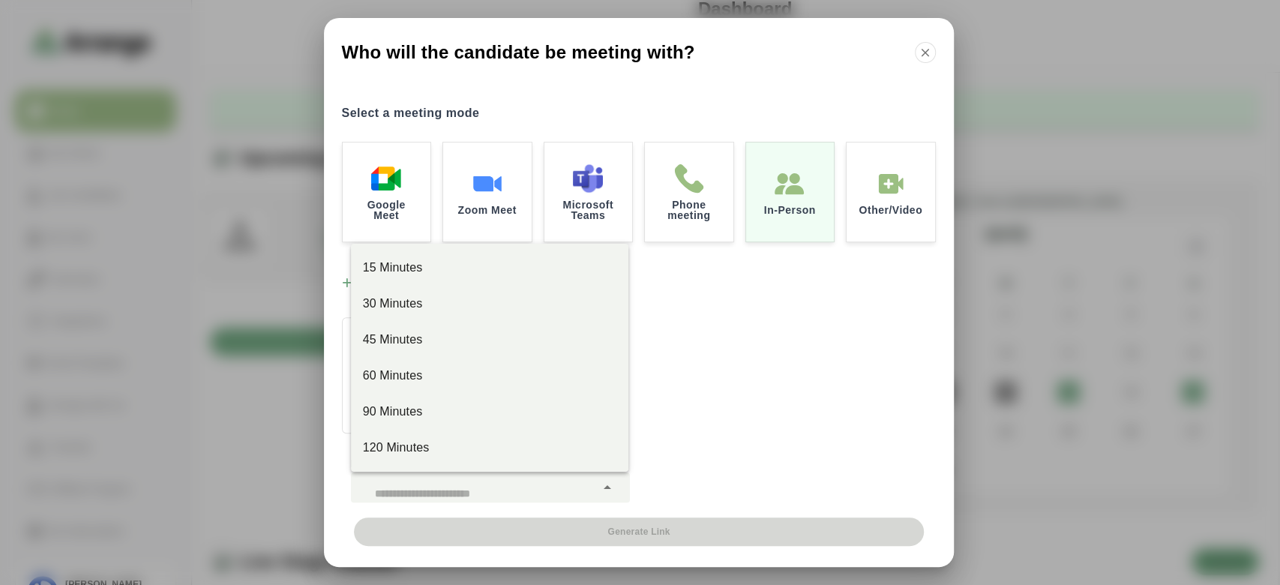
click at [415, 486] on div at bounding box center [473, 487] width 244 height 30
click at [403, 376] on div "60 Minutes" at bounding box center [489, 376] width 253 height 18
type input "*****"
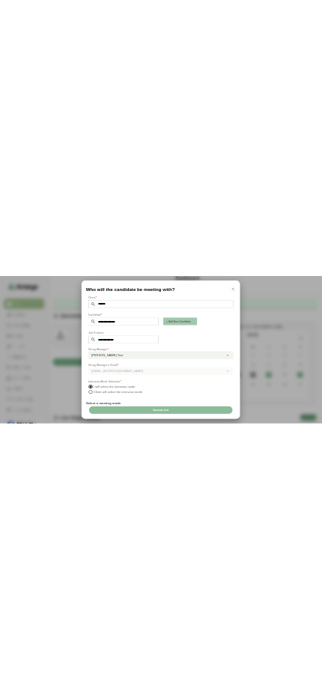
scroll to position [0, 0]
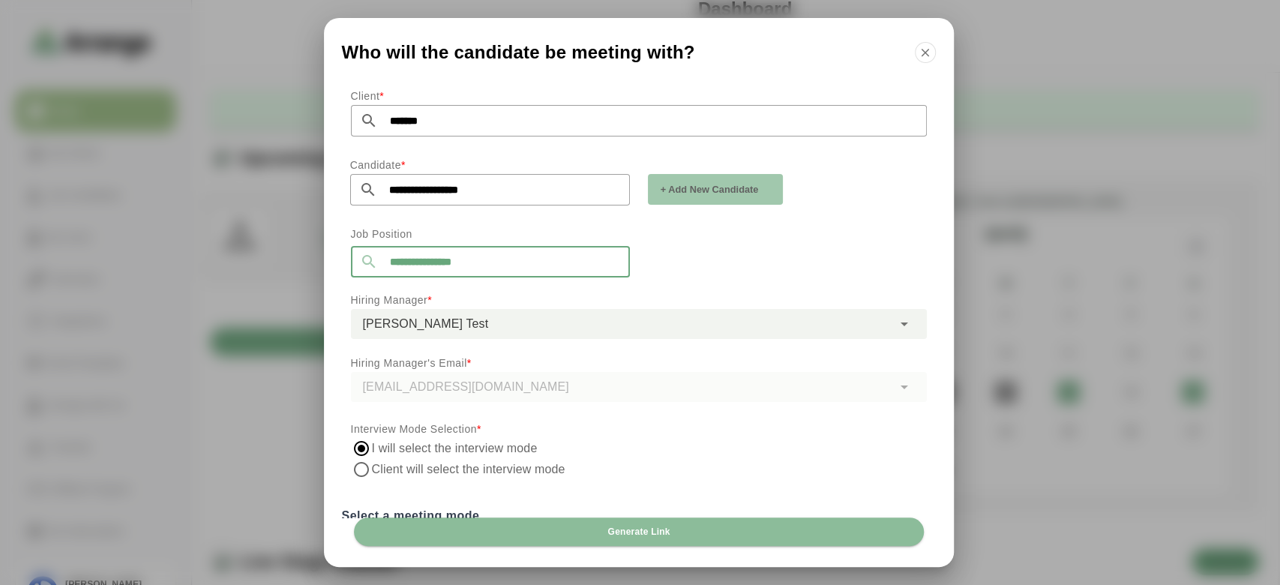
drag, startPoint x: 505, startPoint y: 247, endPoint x: 330, endPoint y: 273, distance: 177.3
click at [330, 273] on div "**********" at bounding box center [639, 299] width 630 height 436
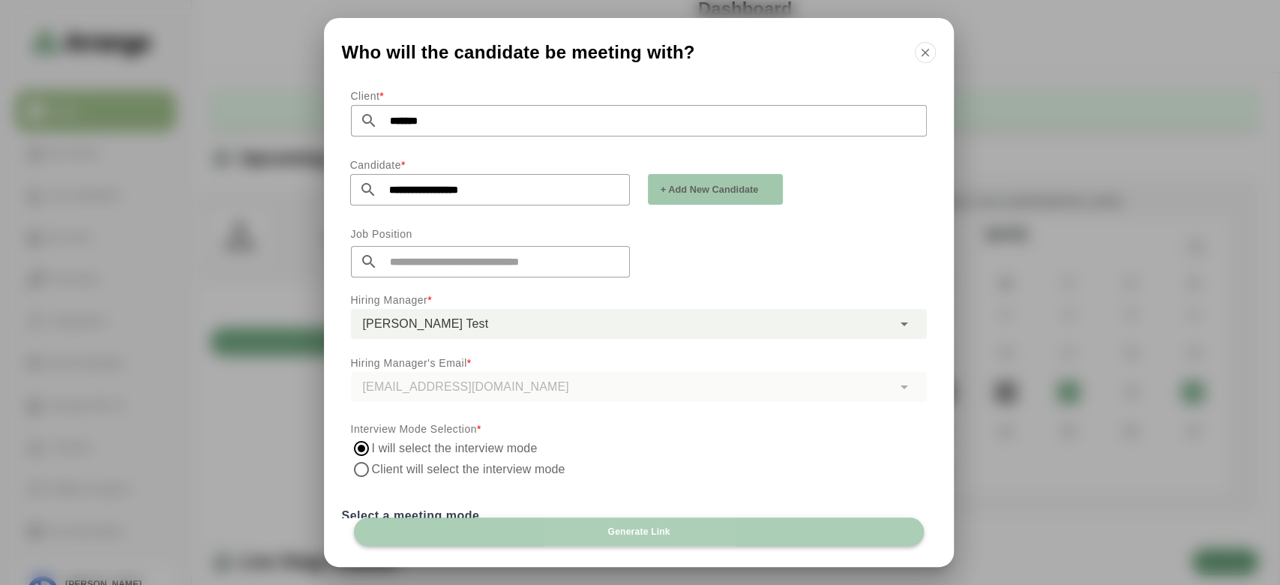
click at [599, 528] on button "Generate Link" at bounding box center [639, 531] width 570 height 28
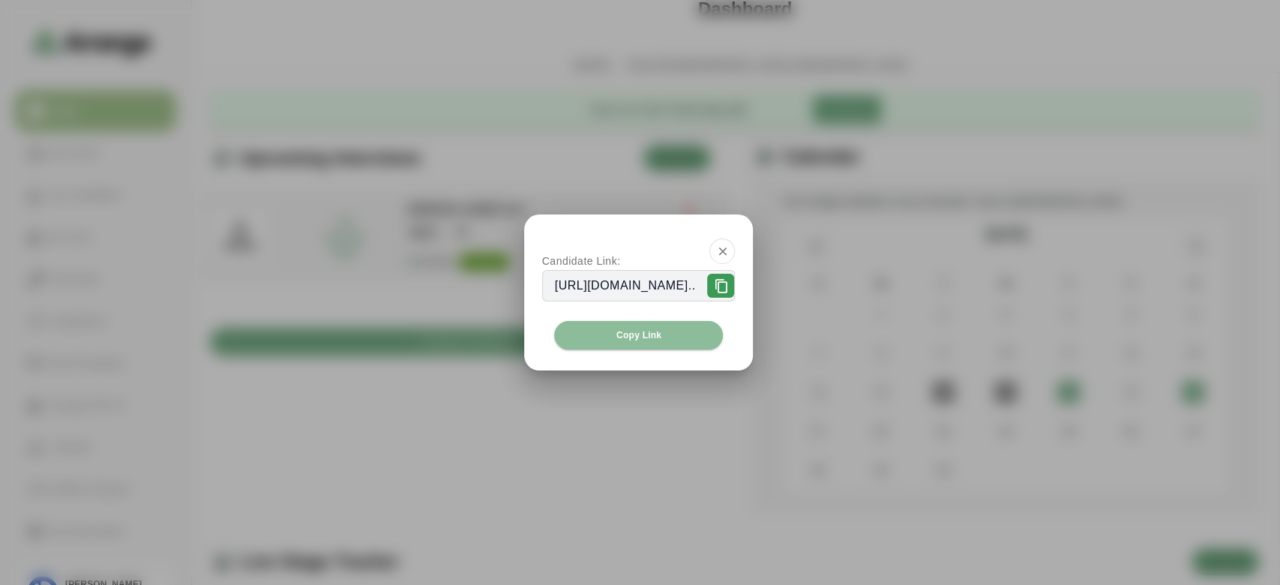
click at [728, 290] on icon at bounding box center [720, 286] width 15 height 15
click at [729, 246] on icon "button" at bounding box center [721, 250] width 13 height 13
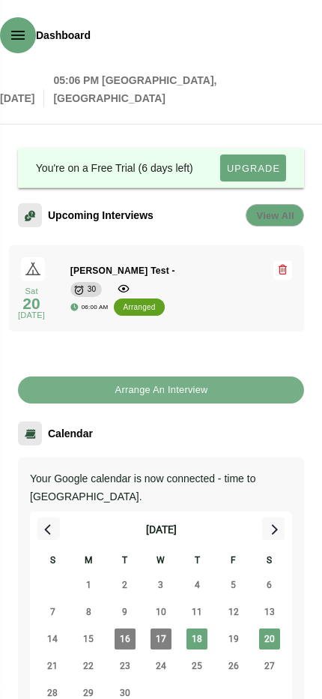
click at [19, 44] on icon "button" at bounding box center [18, 35] width 18 height 18
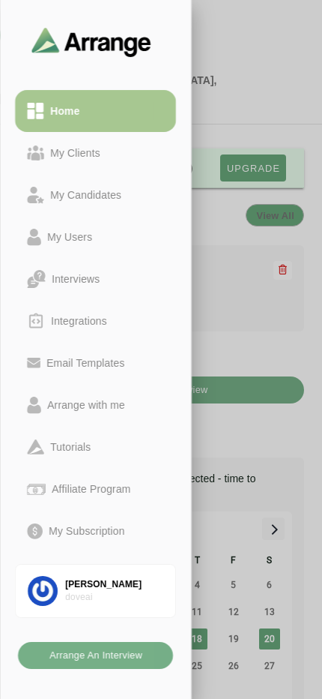
click at [247, 403] on div at bounding box center [161, 699] width 322 height 1398
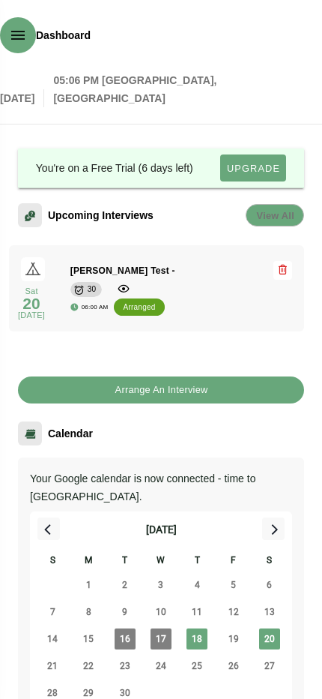
click at [247, 403] on button "Arrange An Interview" at bounding box center [161, 389] width 286 height 27
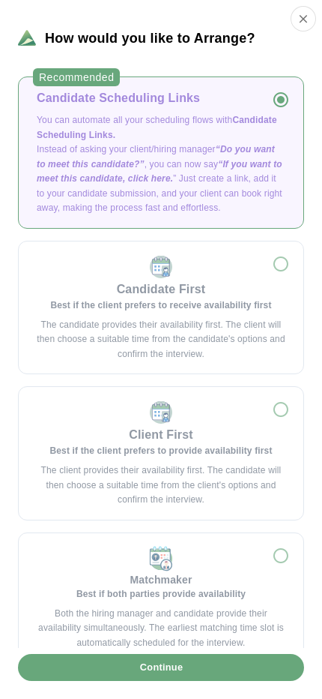
click at [226, 310] on div "Candidate First Best if the client prefers to receive availability first The ca…" at bounding box center [161, 307] width 261 height 109
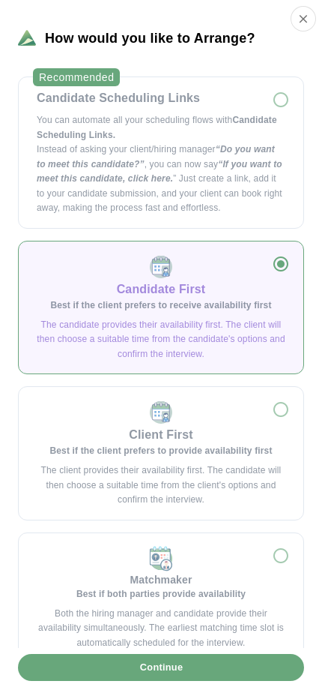
click at [189, 584] on button "Continue" at bounding box center [161, 667] width 286 height 27
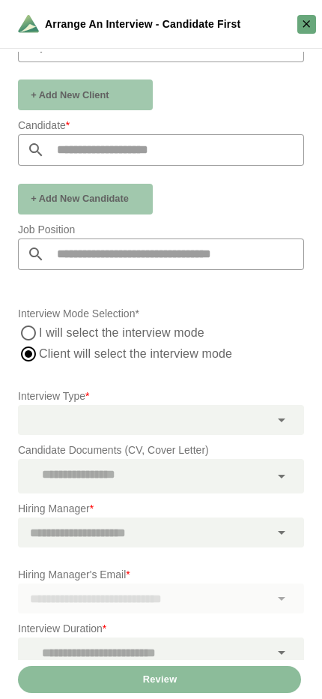
scroll to position [295, 0]
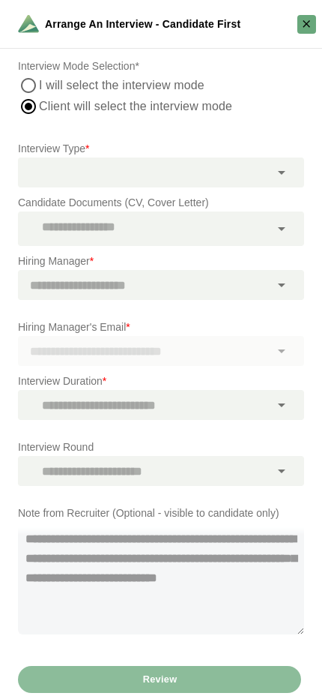
click at [208, 378] on p "Interview Duration *" at bounding box center [161, 381] width 286 height 18
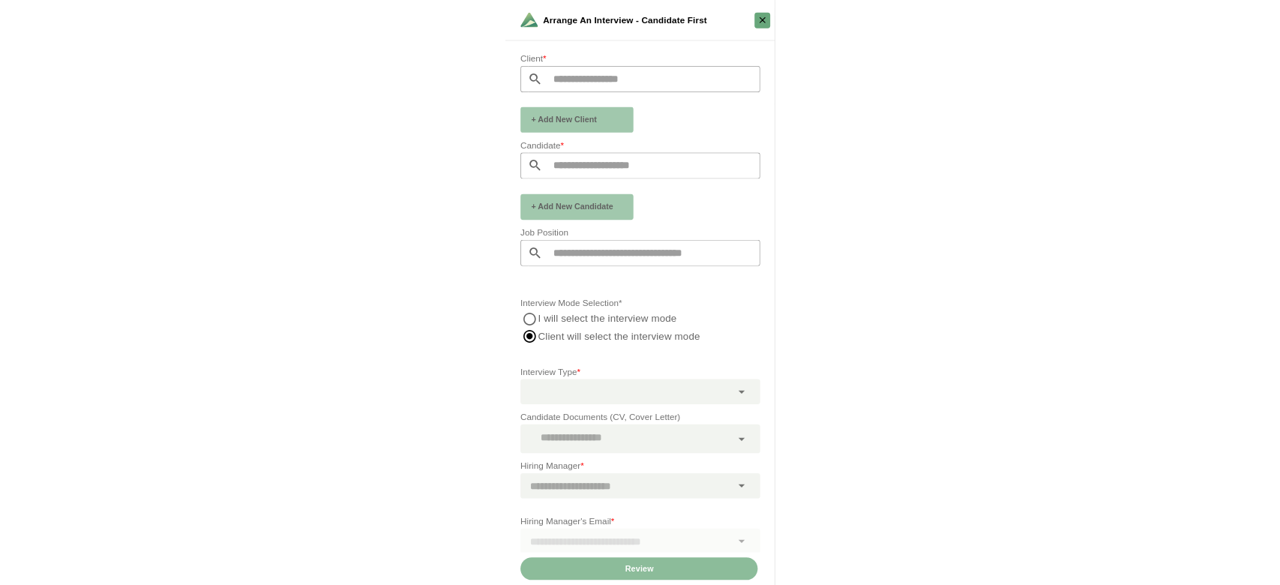
scroll to position [0, 0]
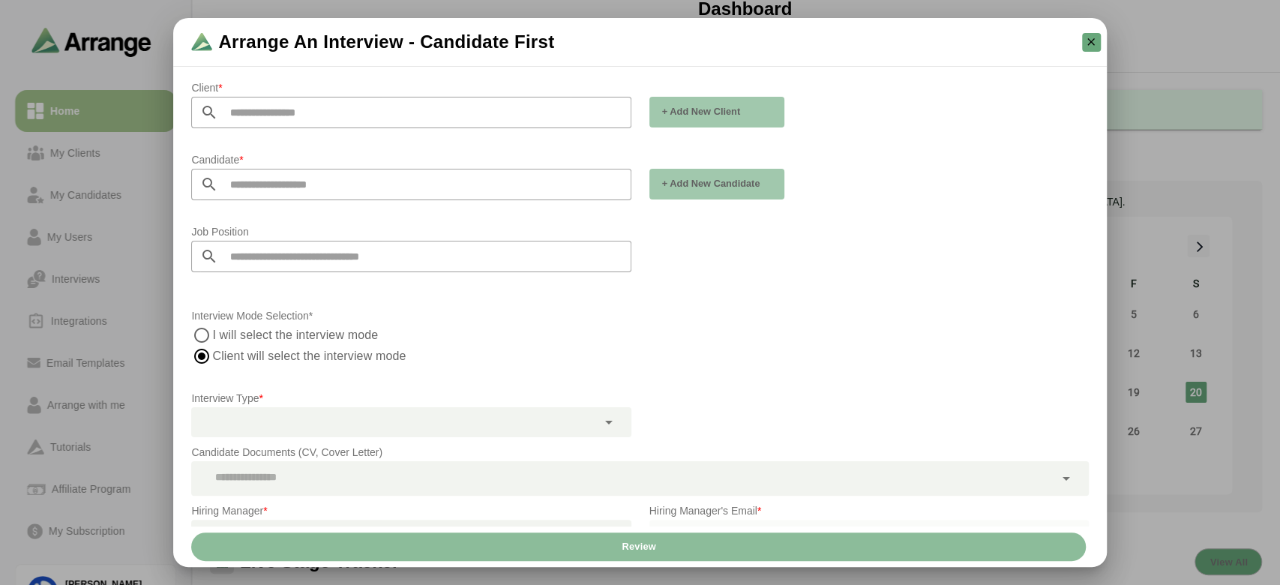
click at [470, 103] on input "text" at bounding box center [424, 112] width 412 height 31
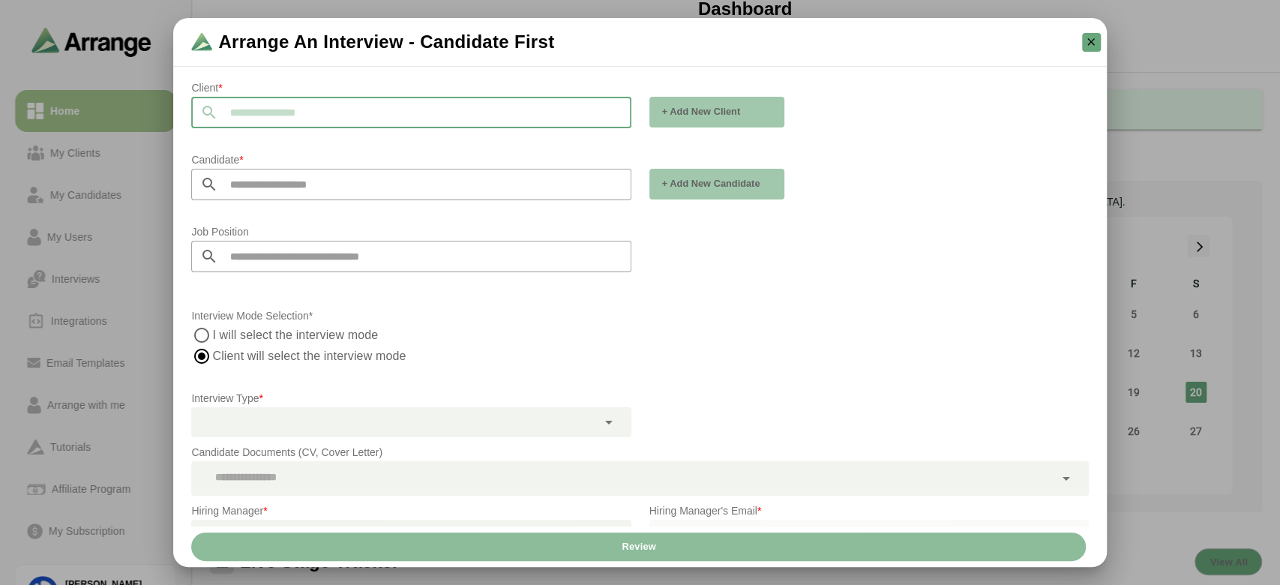
type input "*"
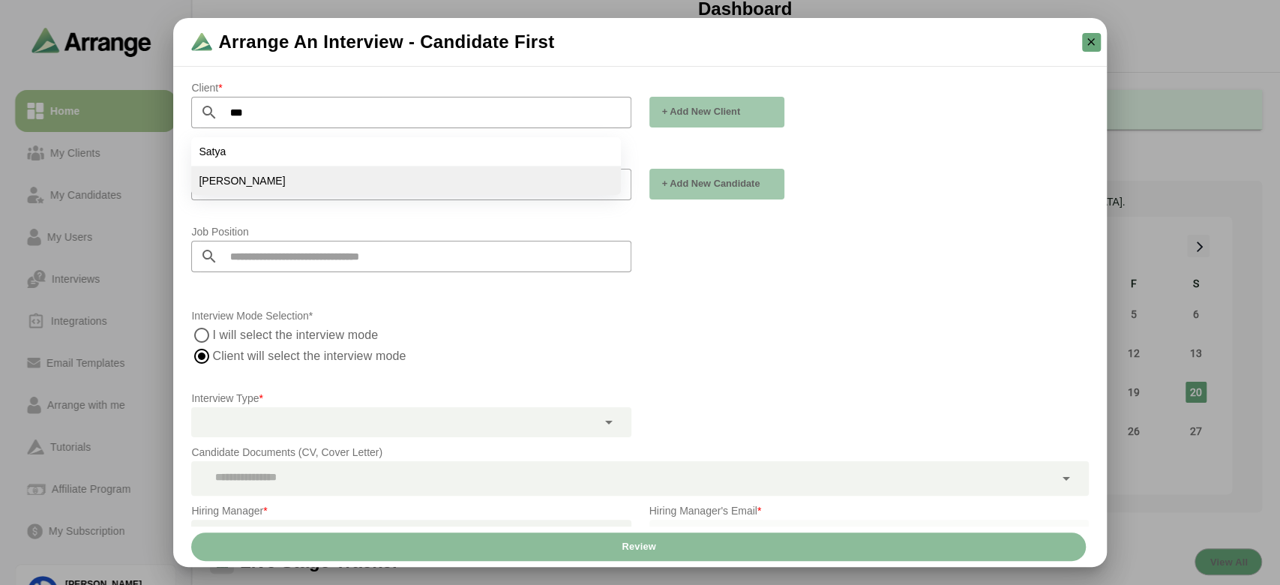
click at [357, 178] on li "[PERSON_NAME]" at bounding box center [405, 180] width 429 height 28
type input "*******"
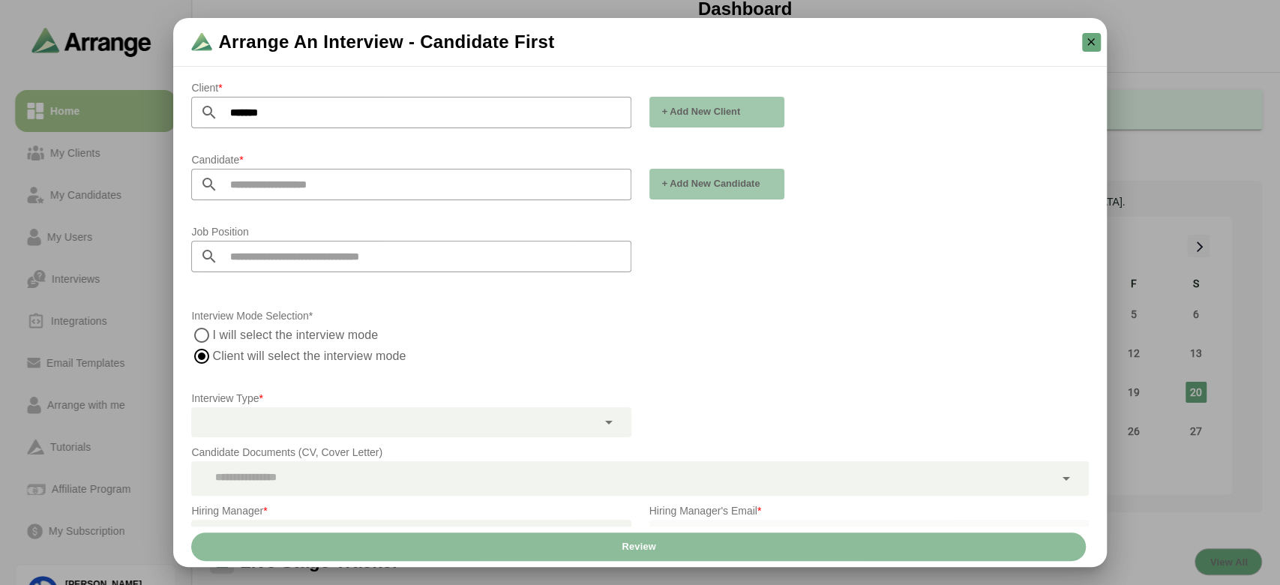
click at [343, 206] on div at bounding box center [410, 211] width 415 height 10
click at [336, 184] on input "text" at bounding box center [424, 184] width 412 height 31
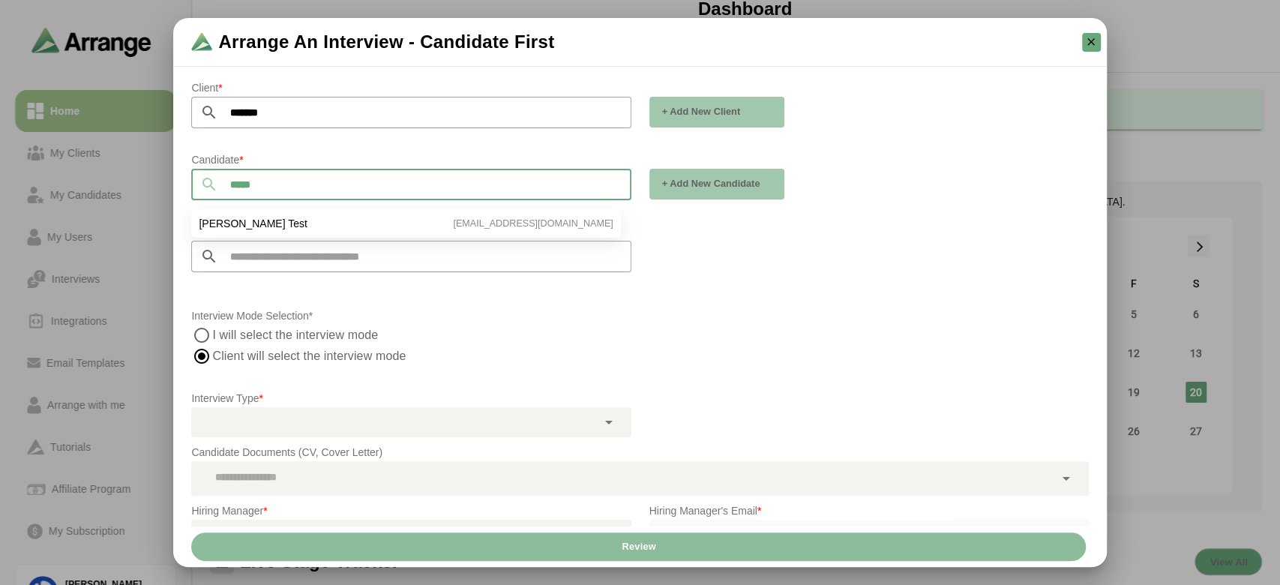
click at [270, 217] on span "[PERSON_NAME] Test" at bounding box center [253, 223] width 108 height 13
type input "**********"
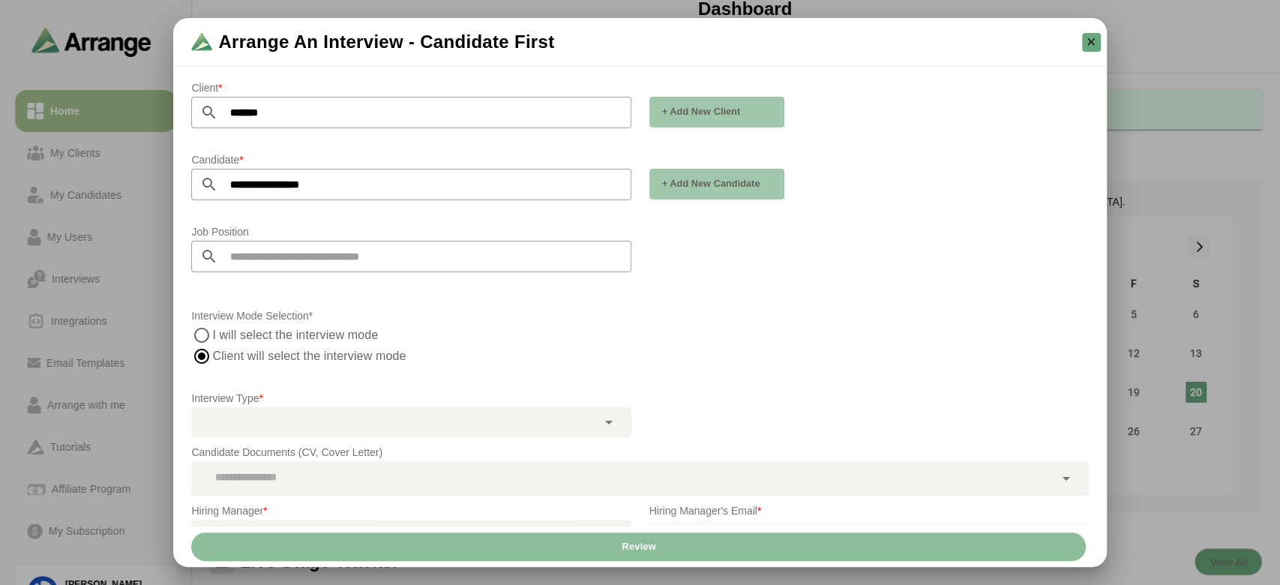
click at [270, 253] on input "text" at bounding box center [424, 256] width 412 height 31
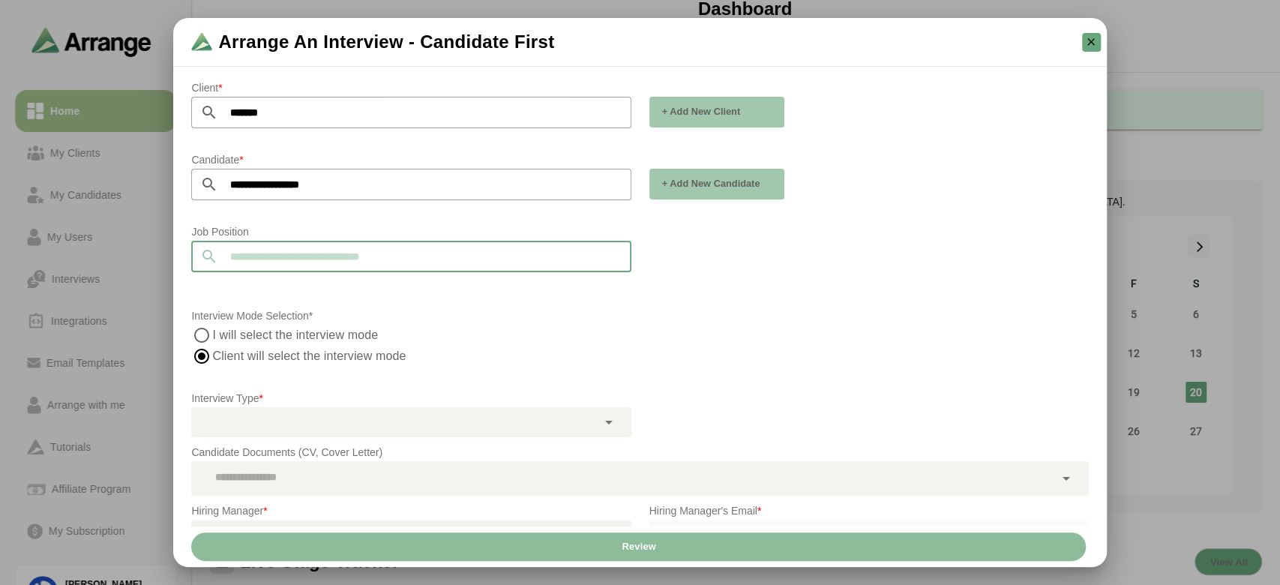
type input "*"
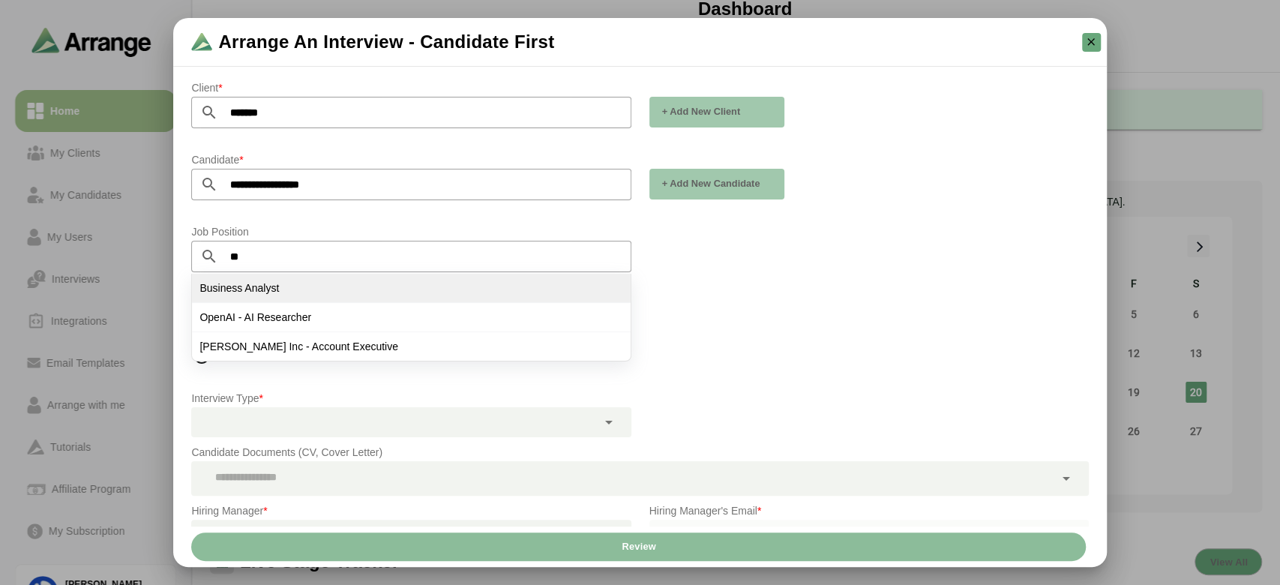
click at [280, 290] on li "Business Analyst" at bounding box center [411, 288] width 438 height 29
type input "**********"
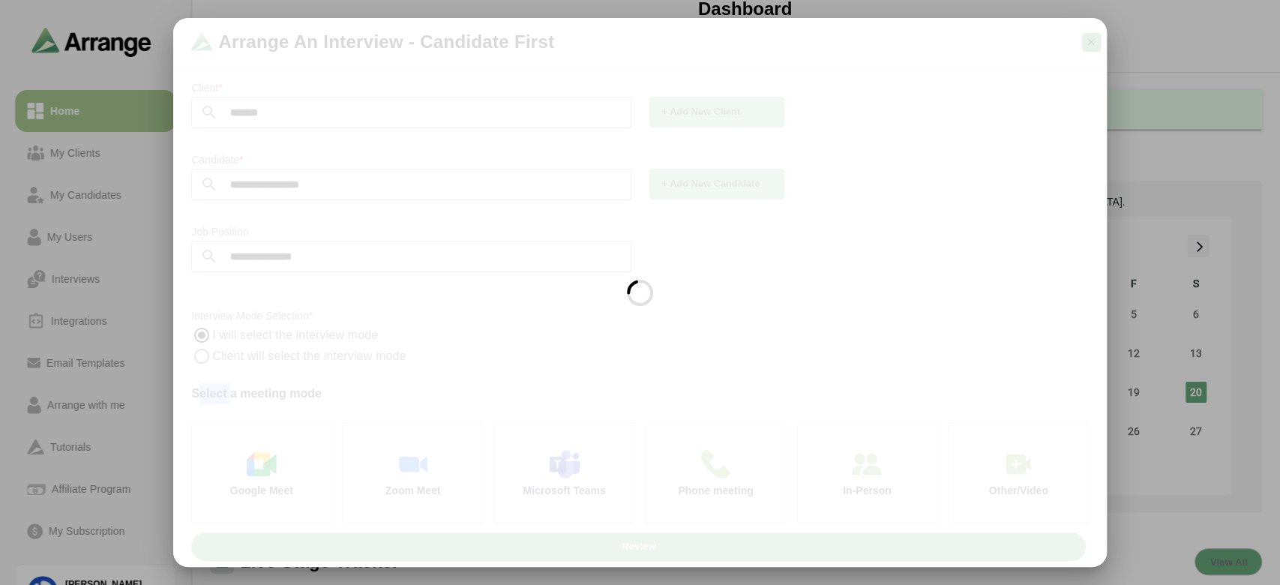
drag, startPoint x: 213, startPoint y: 331, endPoint x: 278, endPoint y: 373, distance: 77.6
click at [278, 373] on div at bounding box center [639, 292] width 933 height 549
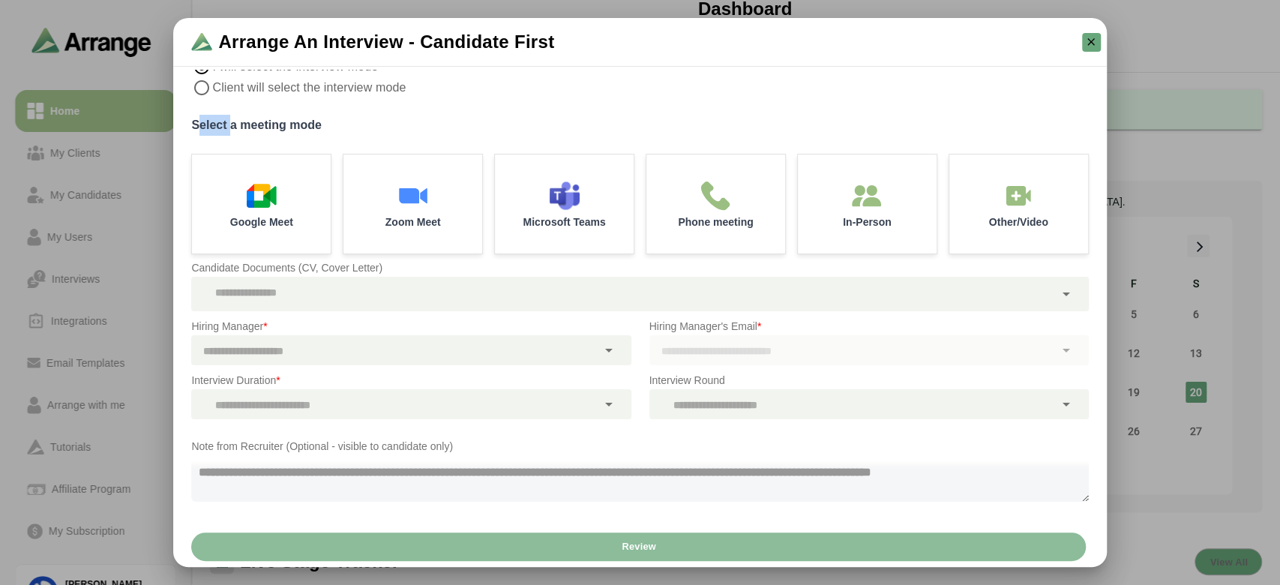
scroll to position [252, 0]
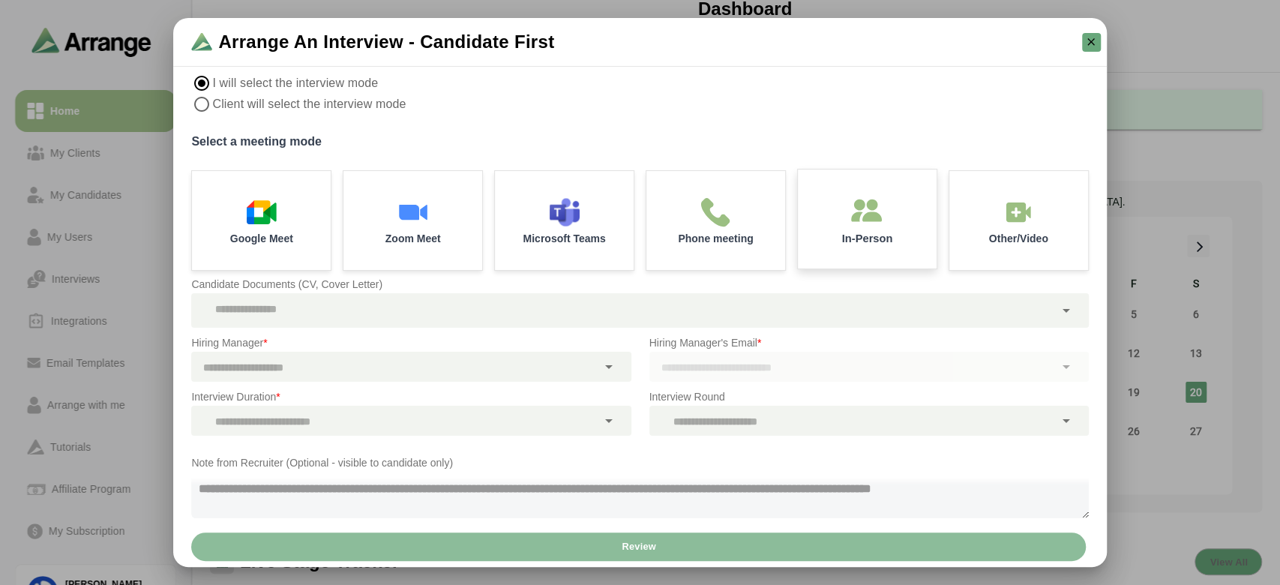
click at [838, 218] on div "In-Person" at bounding box center [866, 219] width 145 height 104
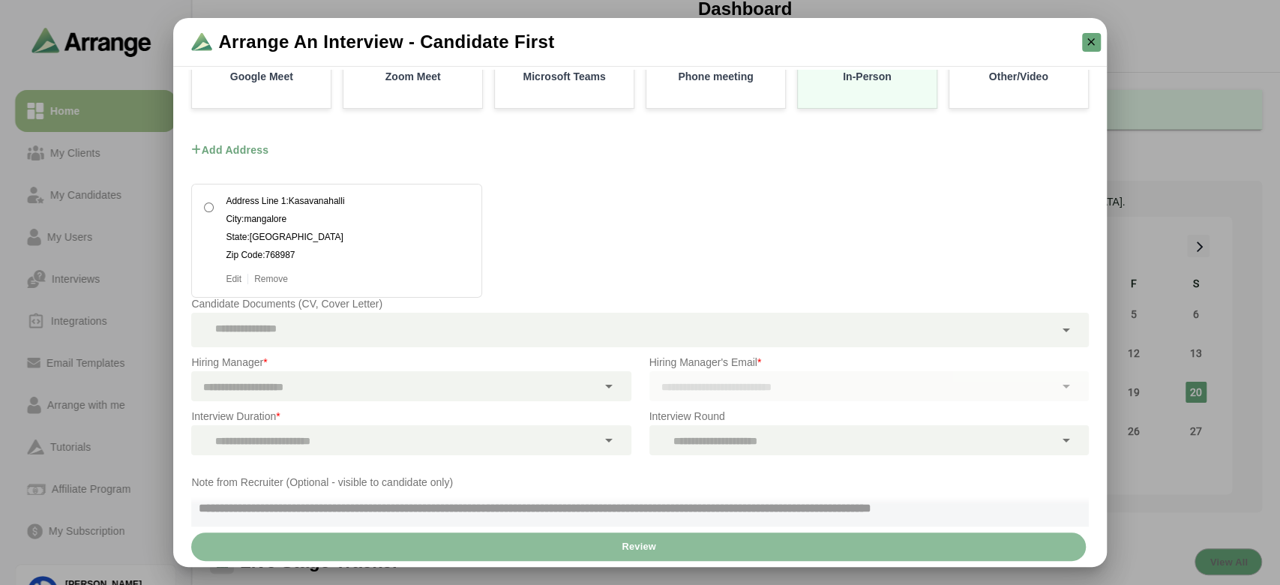
scroll to position [418, 0]
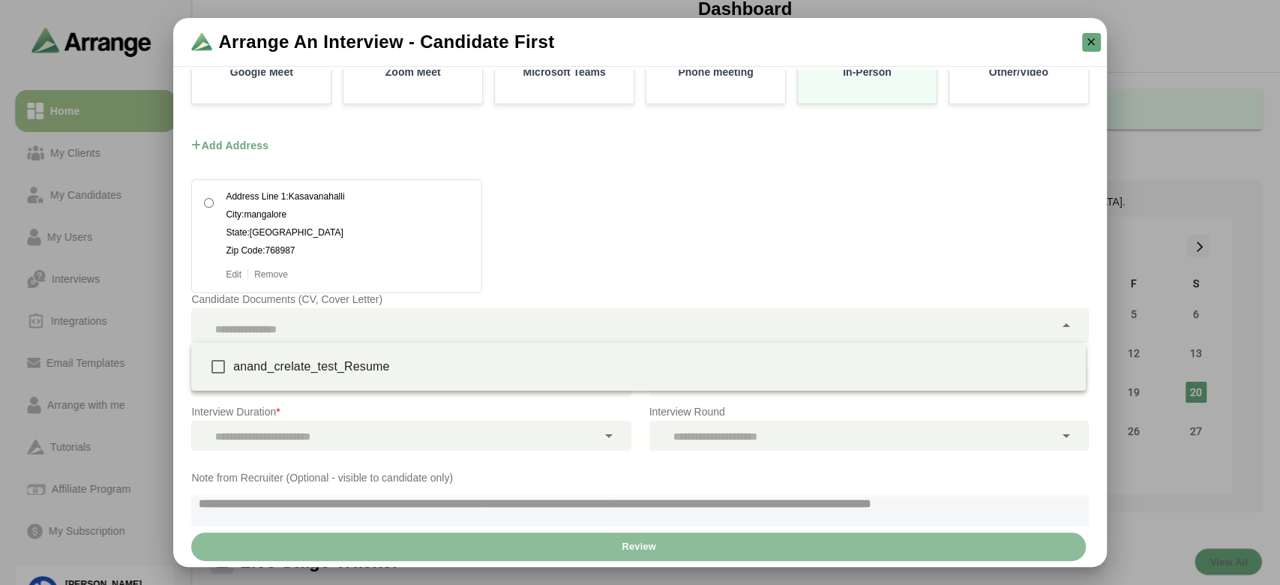
click at [454, 321] on div at bounding box center [622, 325] width 862 height 34
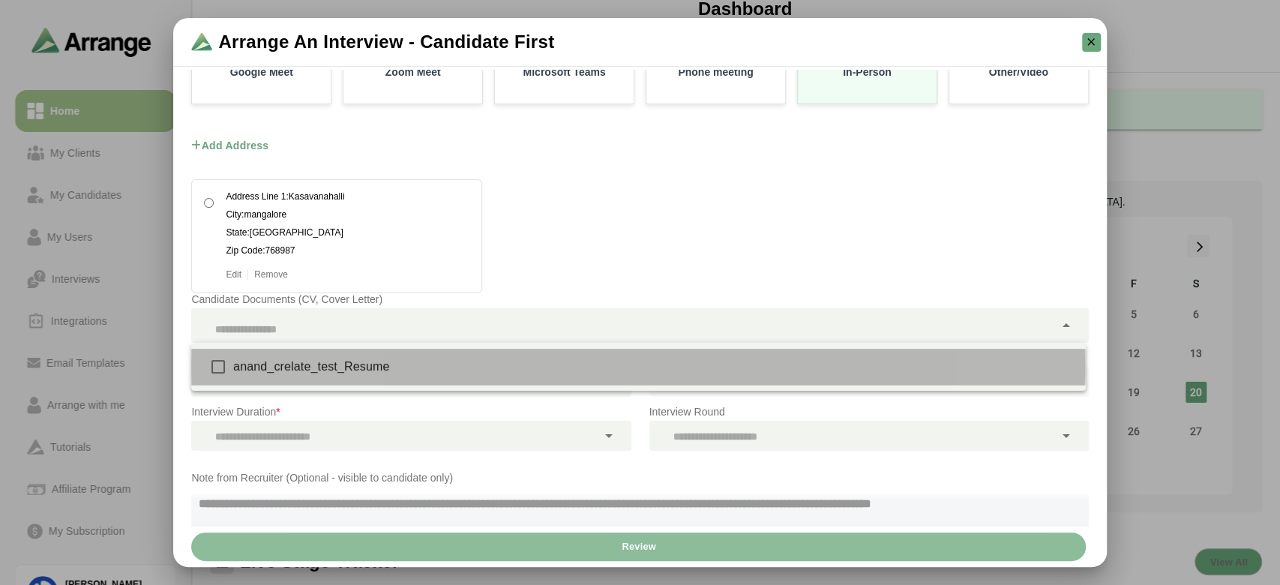
click at [438, 368] on div "anand_crelate_test_Resume" at bounding box center [653, 367] width 840 height 18
type input "**********"
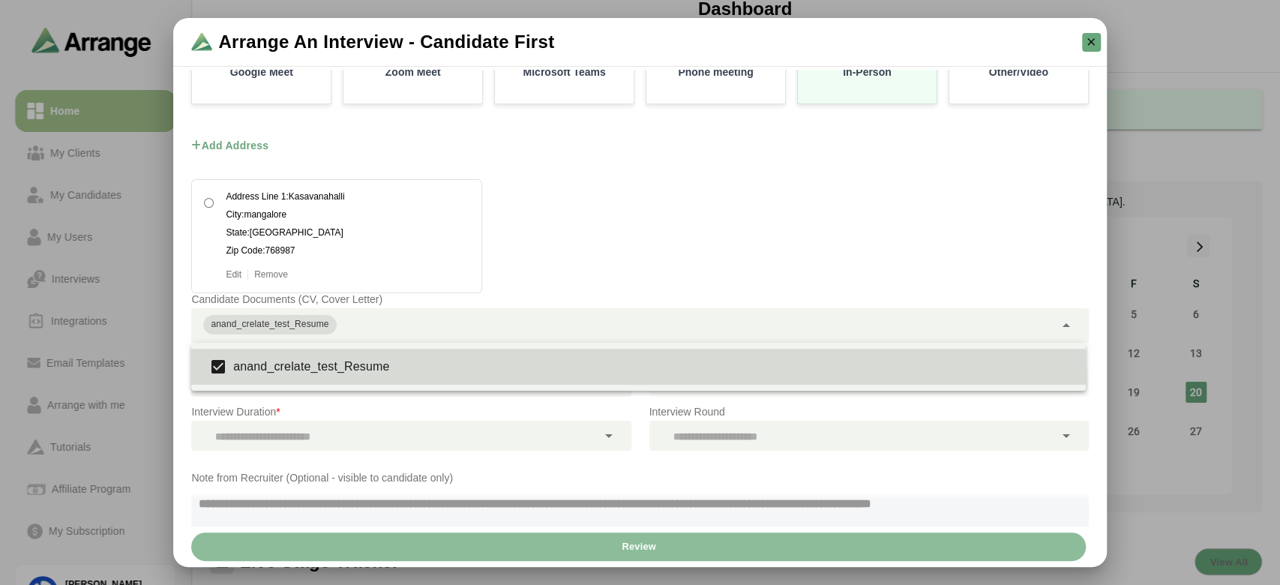
click at [530, 287] on div "**********" at bounding box center [639, 316] width 915 height 70
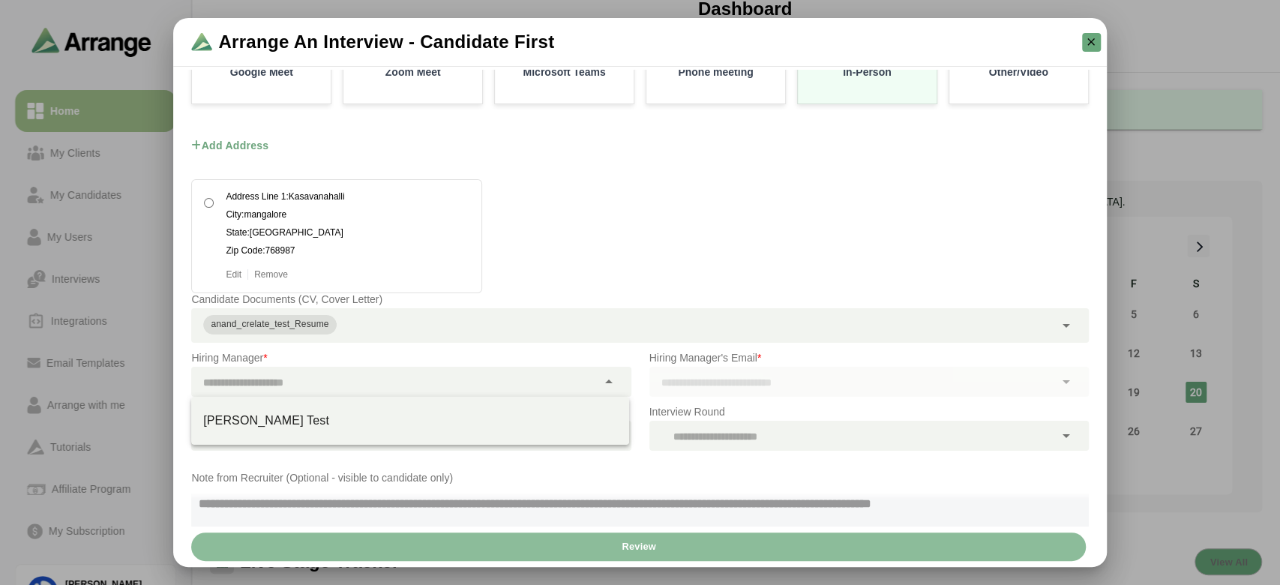
click at [474, 367] on div at bounding box center [393, 382] width 405 height 30
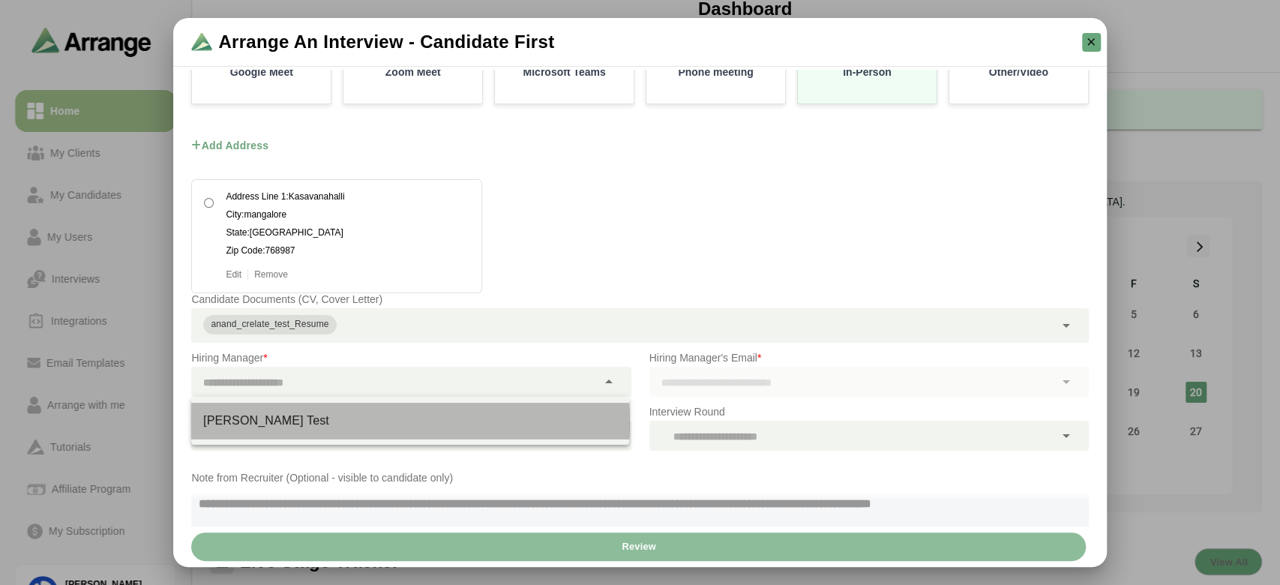
click at [390, 406] on div "[PERSON_NAME] Test" at bounding box center [410, 421] width 438 height 36
type input "**********"
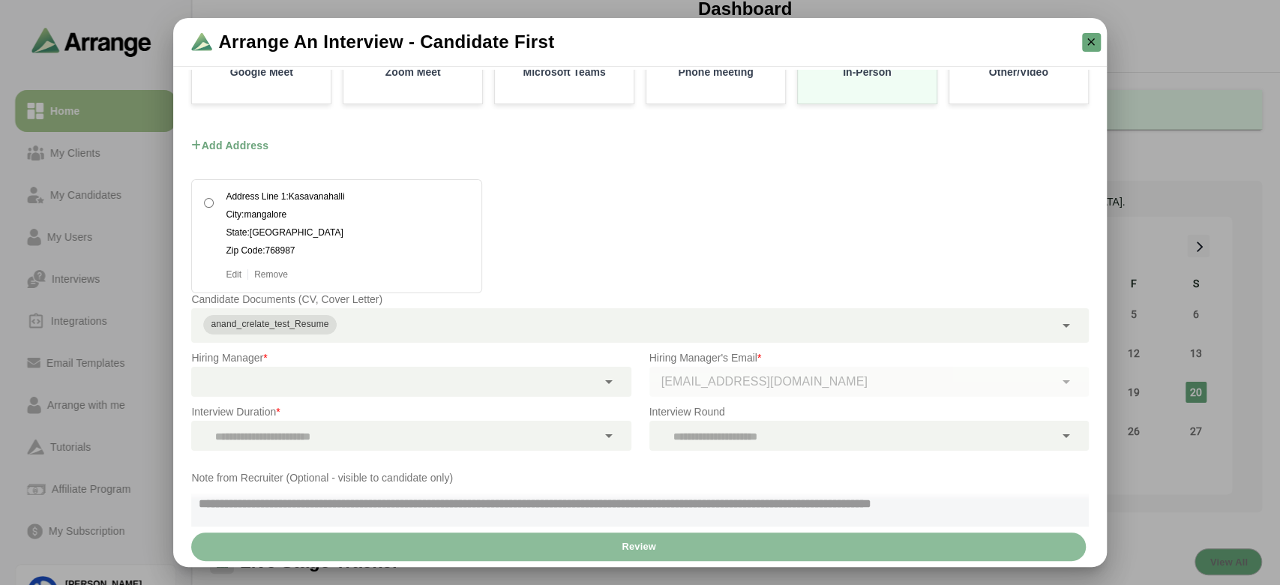
click at [391, 421] on div at bounding box center [393, 436] width 405 height 30
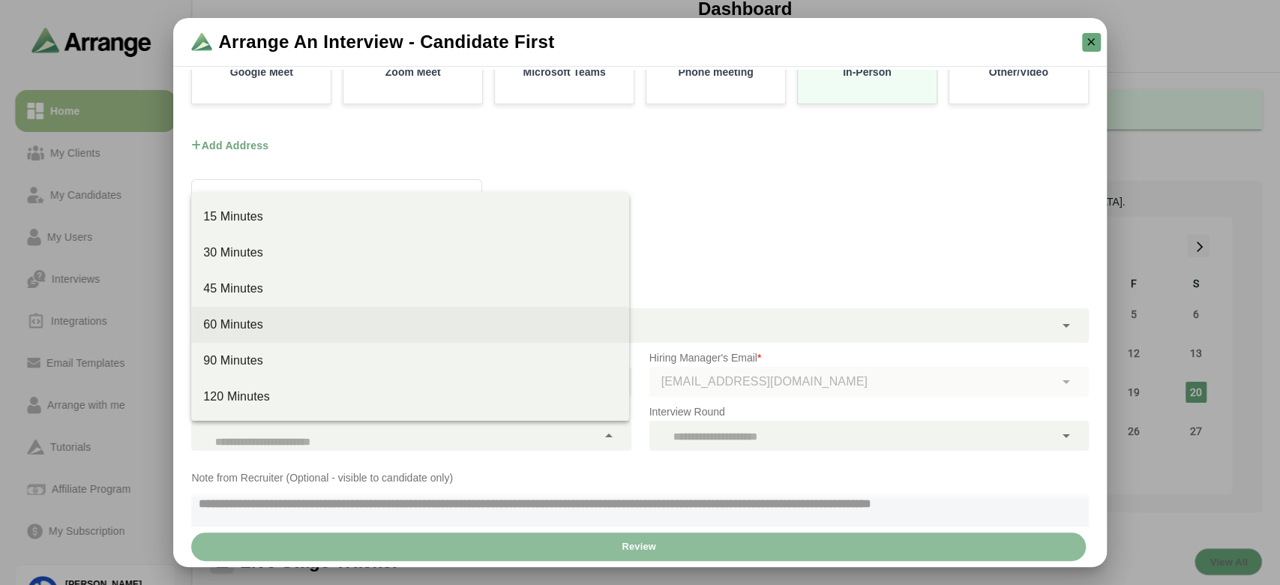
click at [301, 325] on div "60 Minutes" at bounding box center [410, 325] width 414 height 18
type input "*****"
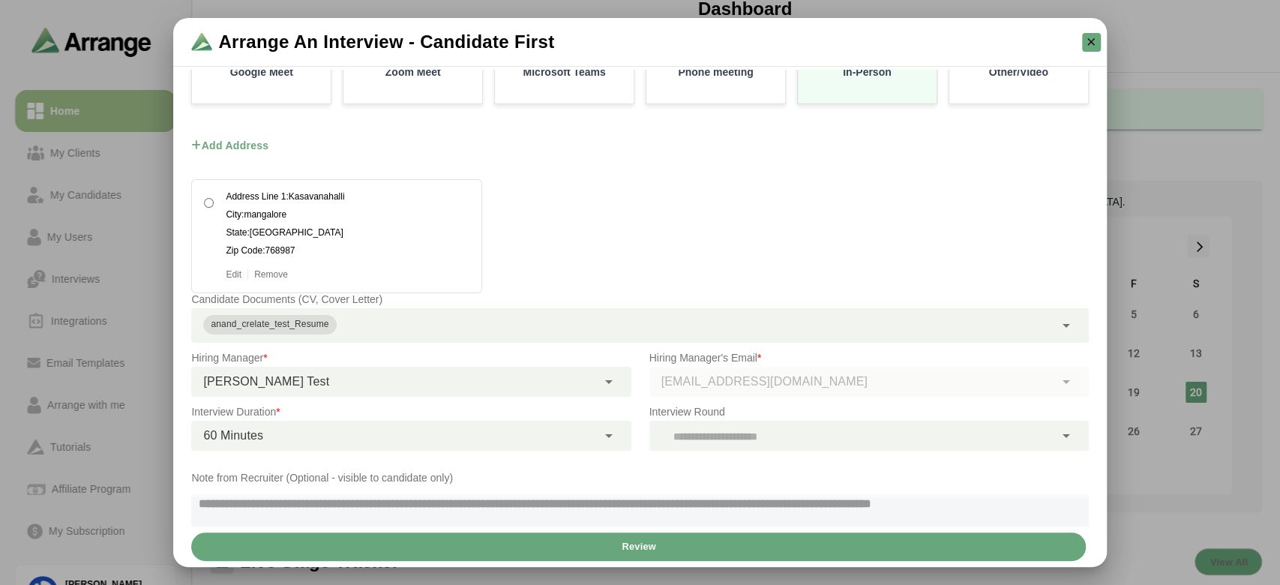
click at [672, 423] on div at bounding box center [851, 436] width 405 height 30
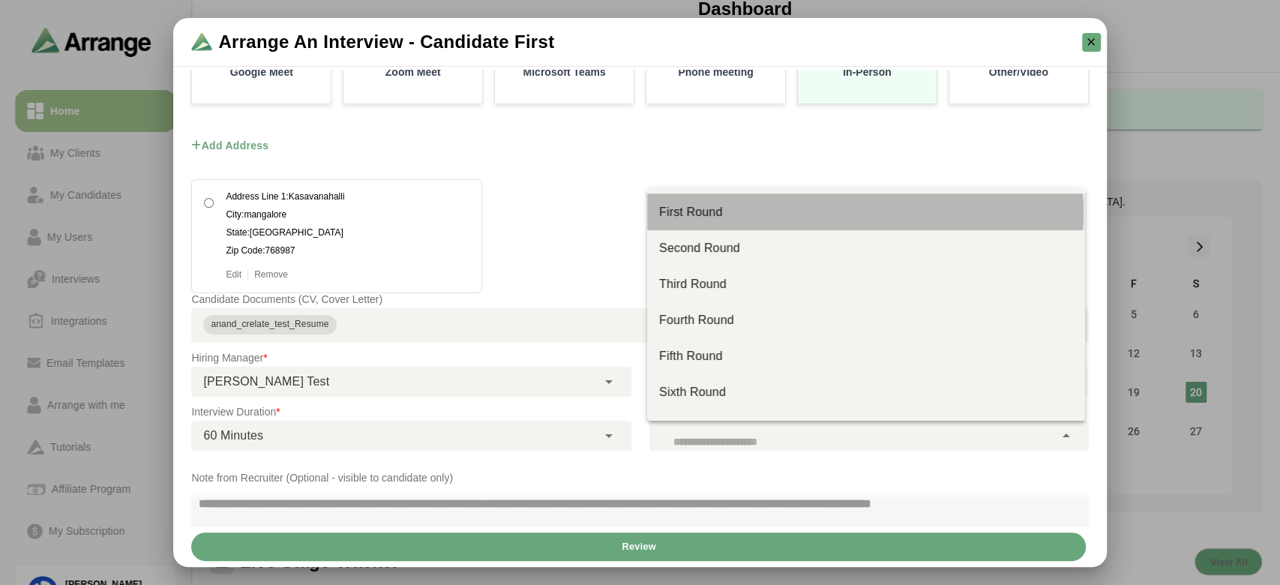
click at [680, 211] on div "First Round" at bounding box center [866, 212] width 414 height 18
type input "**"
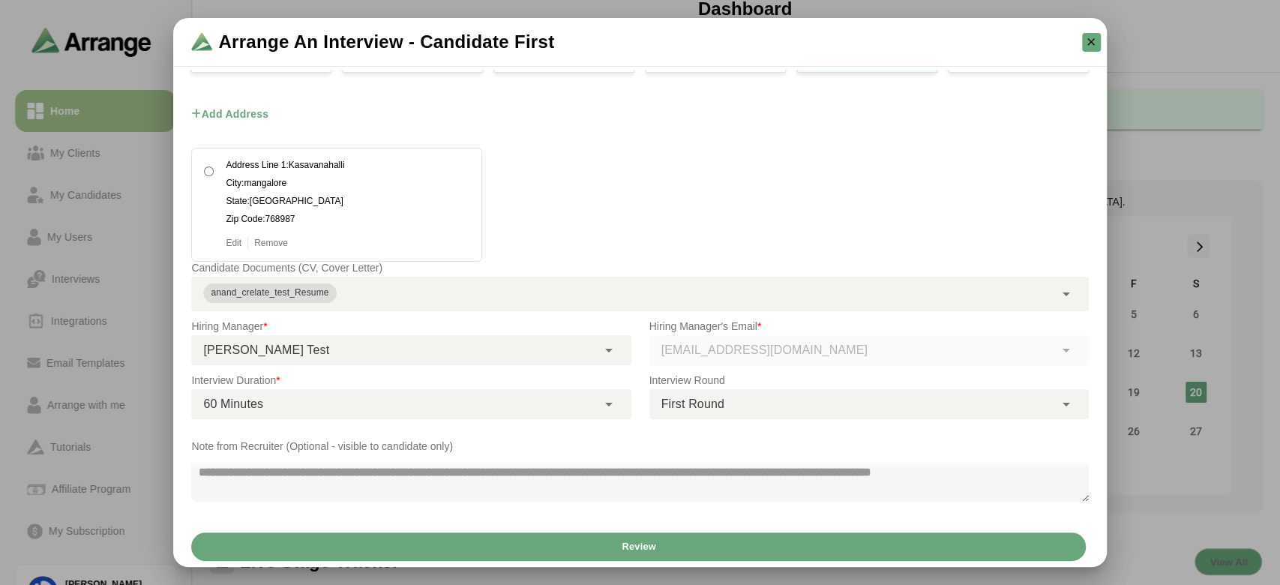
scroll to position [0, 0]
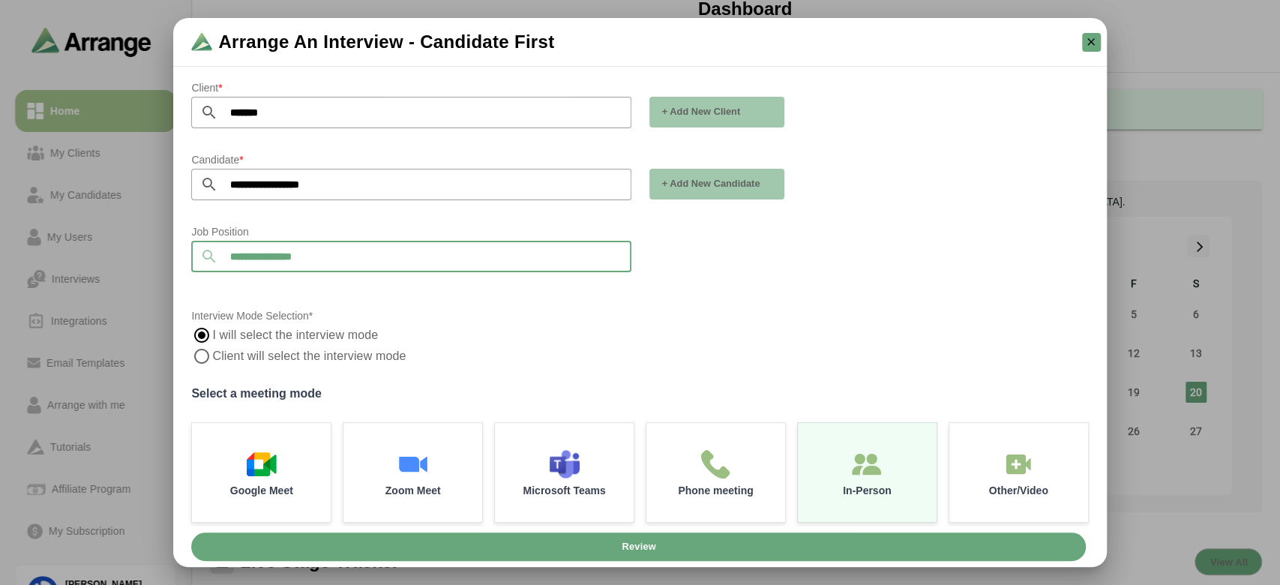
drag, startPoint x: 359, startPoint y: 261, endPoint x: 181, endPoint y: 253, distance: 178.6
click at [181, 253] on div "**********" at bounding box center [639, 298] width 933 height 457
click at [571, 546] on button "Review" at bounding box center [638, 546] width 894 height 28
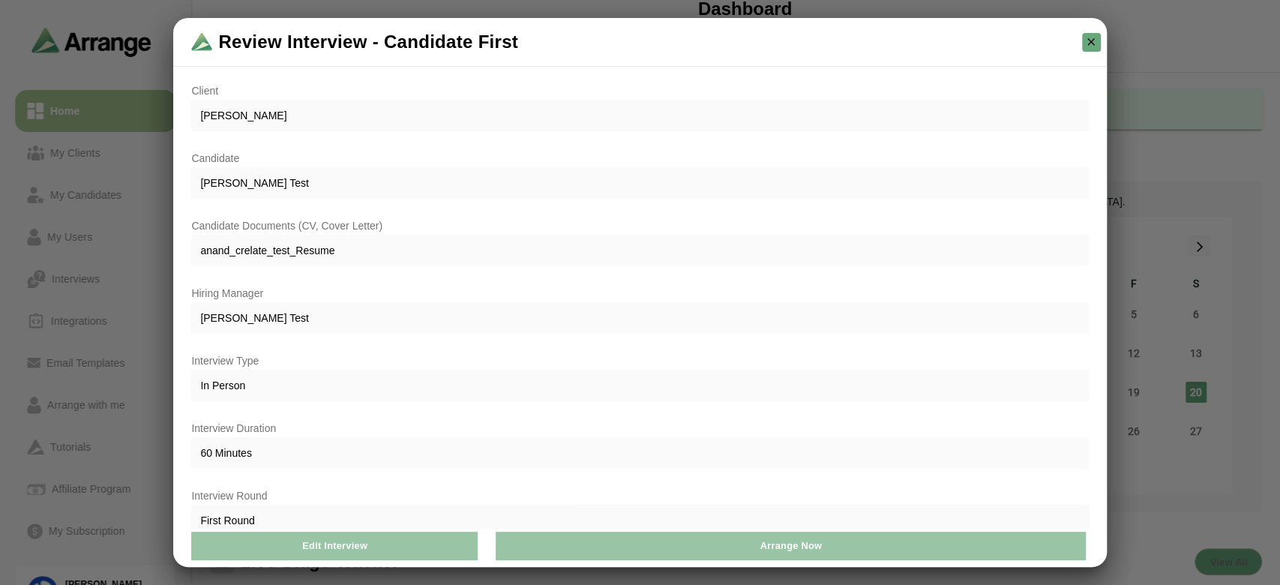
click at [571, 546] on button "Arrange Now" at bounding box center [791, 546] width 590 height 28
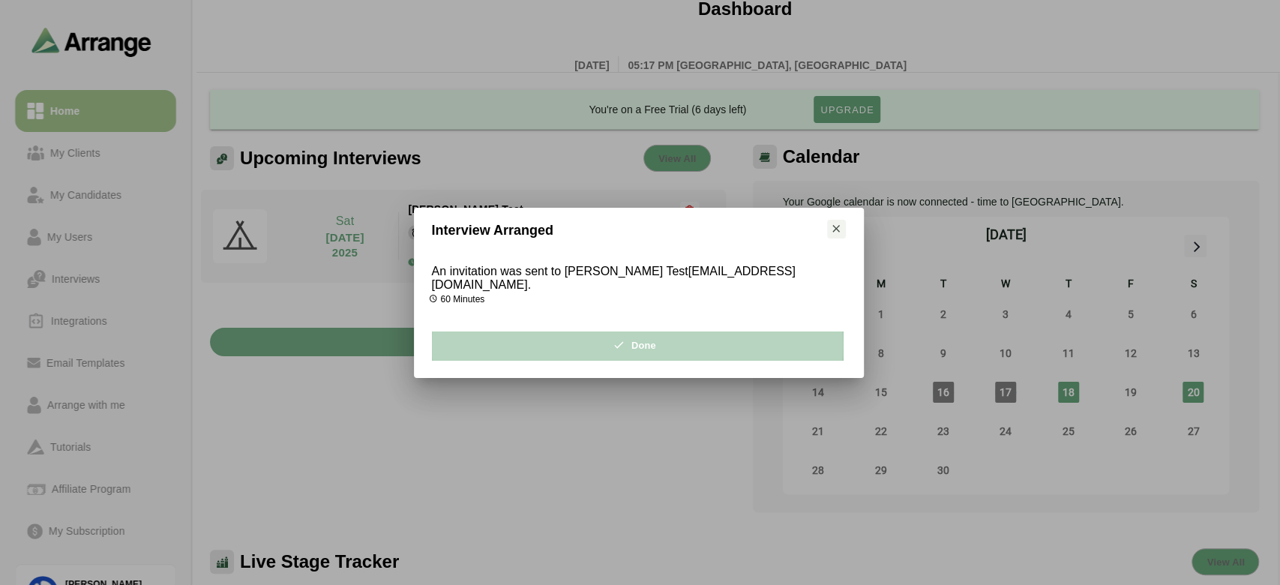
click at [708, 343] on button "Done" at bounding box center [637, 345] width 411 height 28
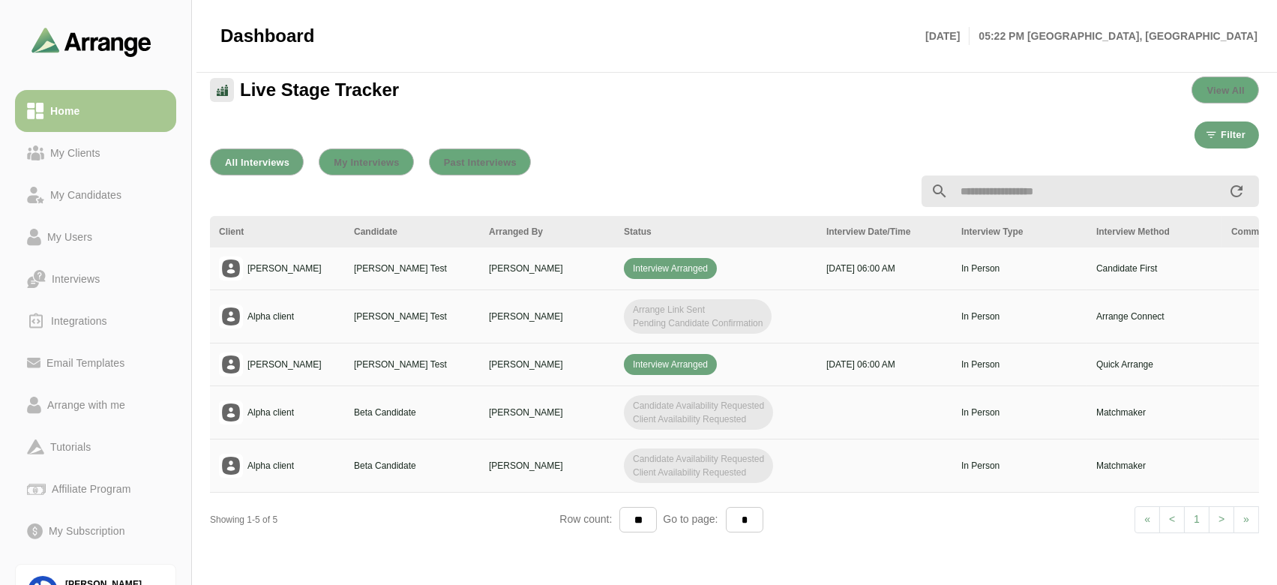
scroll to position [474, 0]
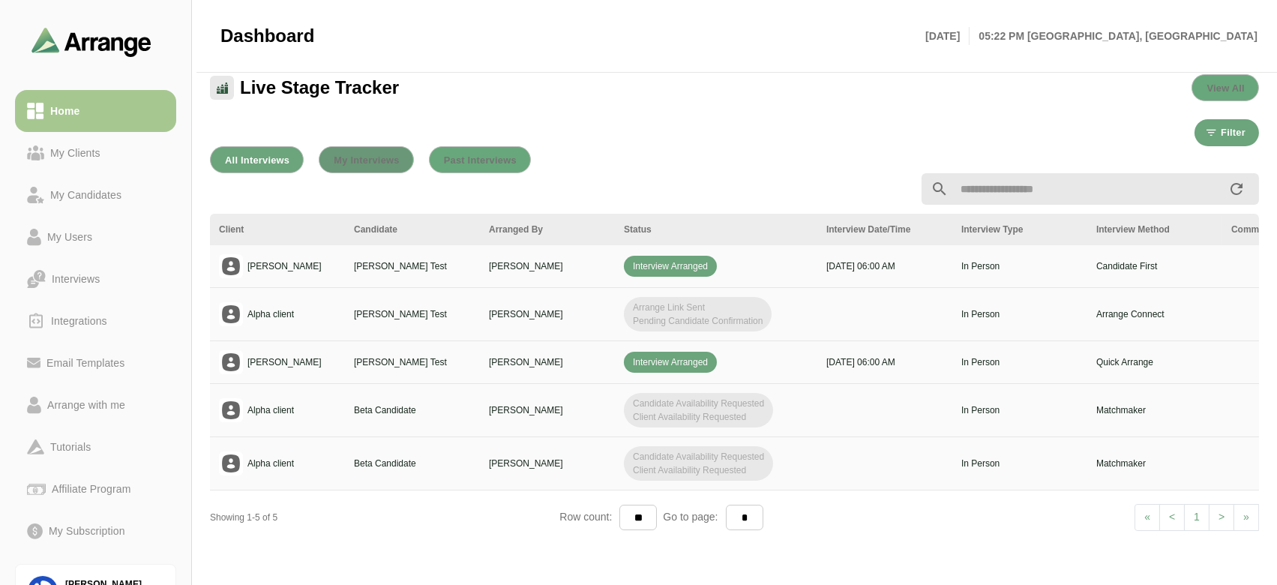
click at [372, 154] on span "My Interviews" at bounding box center [366, 159] width 66 height 11
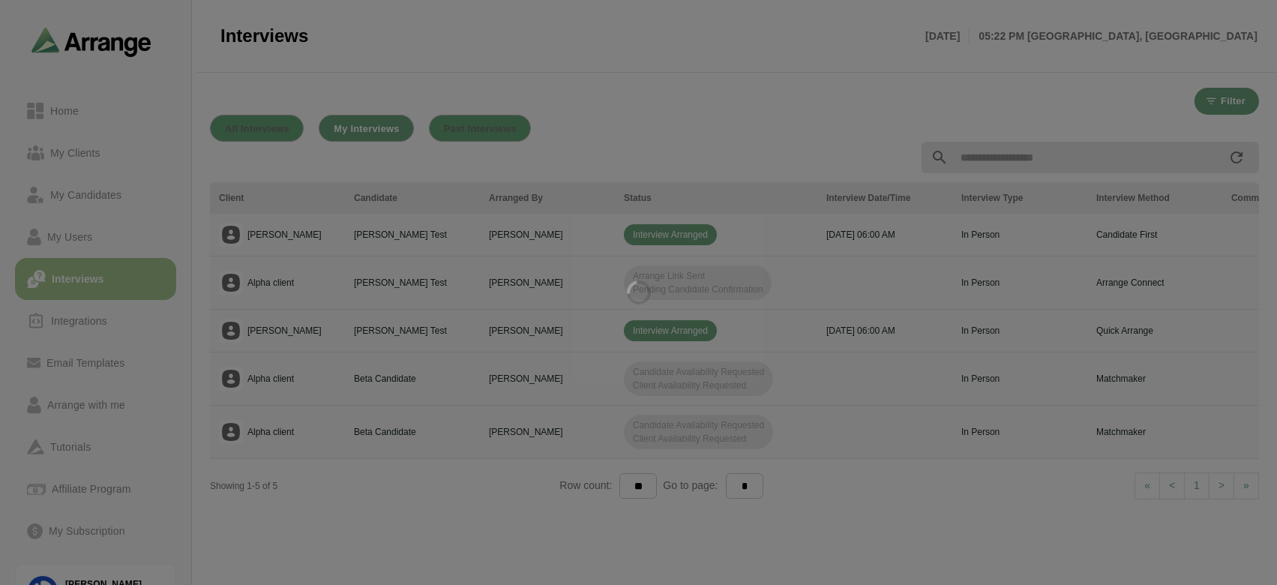
scroll to position [1, 0]
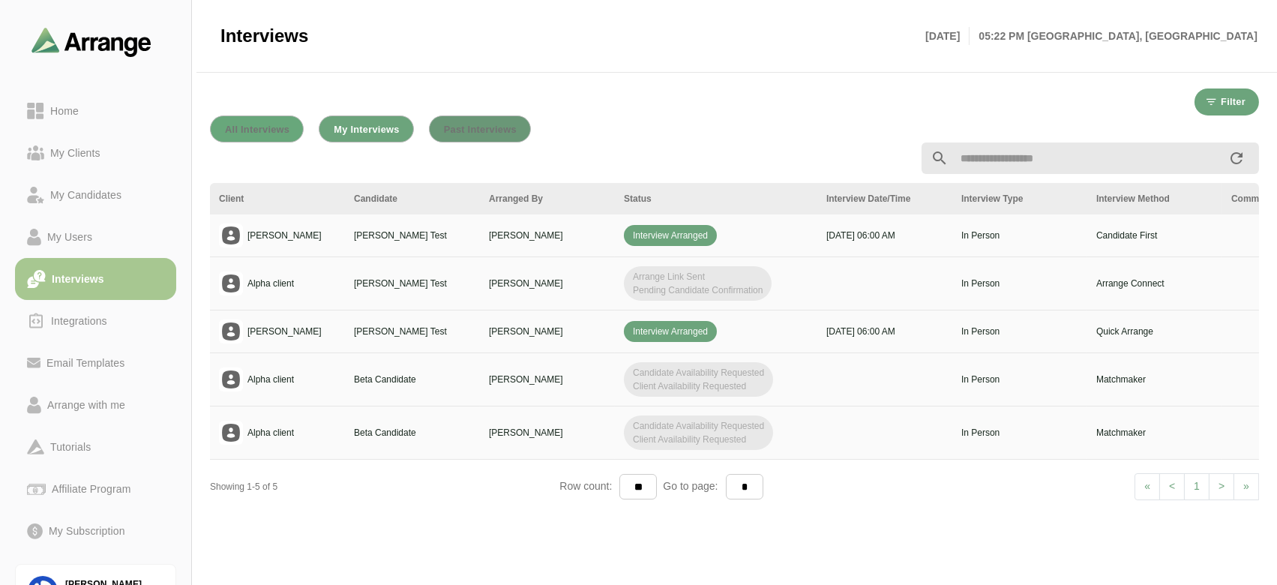
click at [472, 130] on span "Past Interviews" at bounding box center [479, 129] width 73 height 11
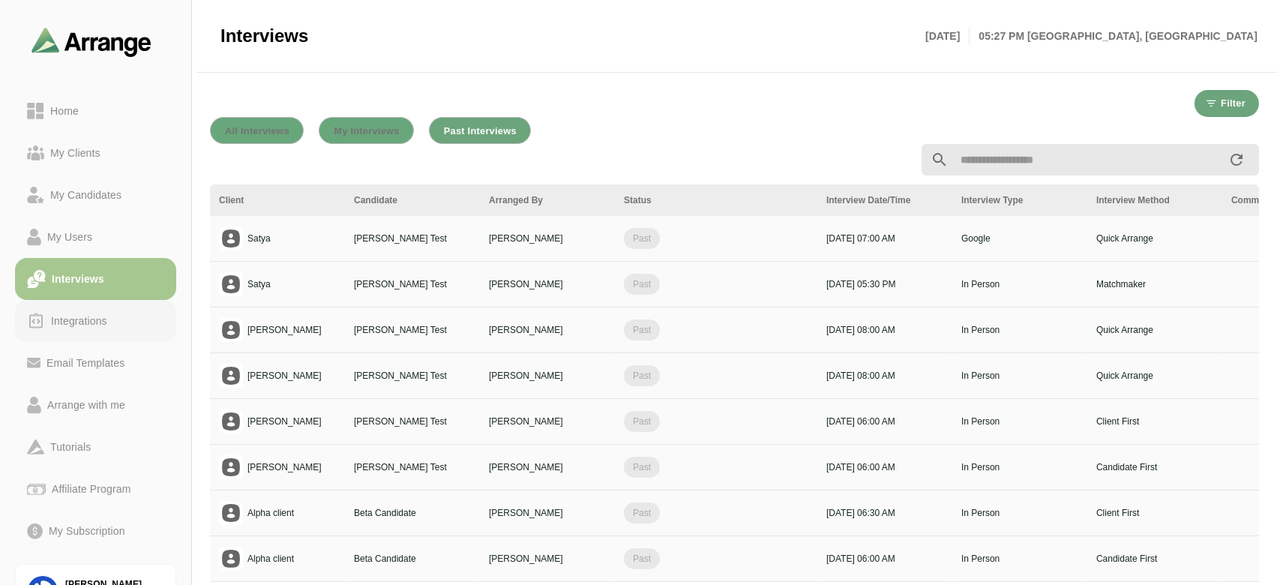
scroll to position [85, 0]
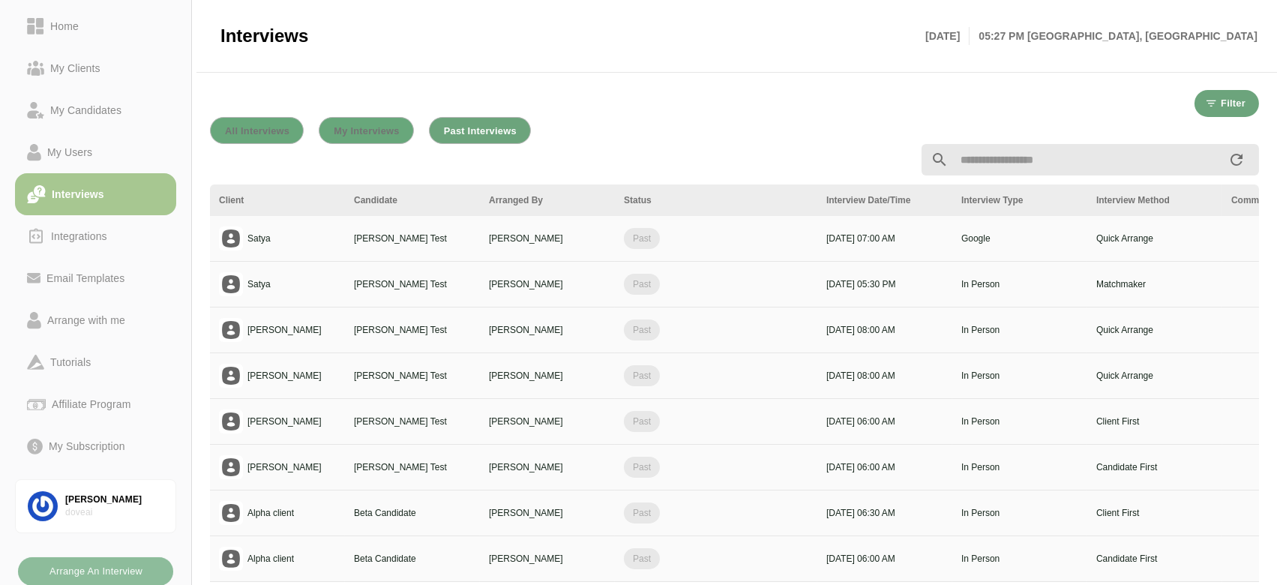
click at [79, 561] on b "Arrange An Interview" at bounding box center [96, 571] width 94 height 28
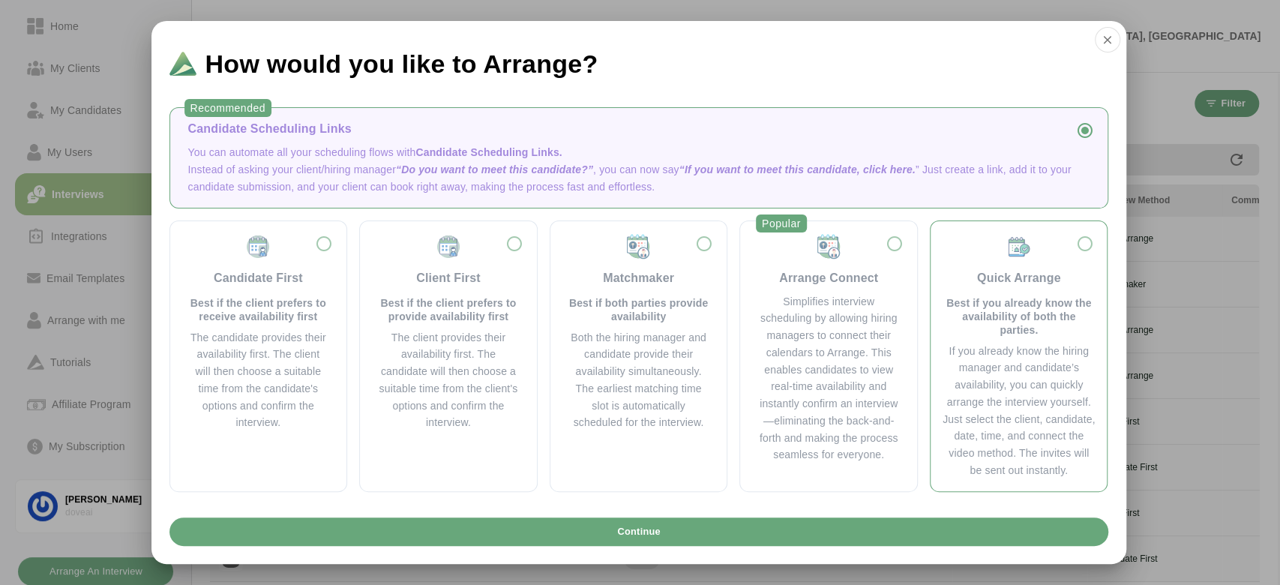
click at [1008, 333] on p "Best if you already know the availability of both the parties." at bounding box center [1018, 316] width 153 height 40
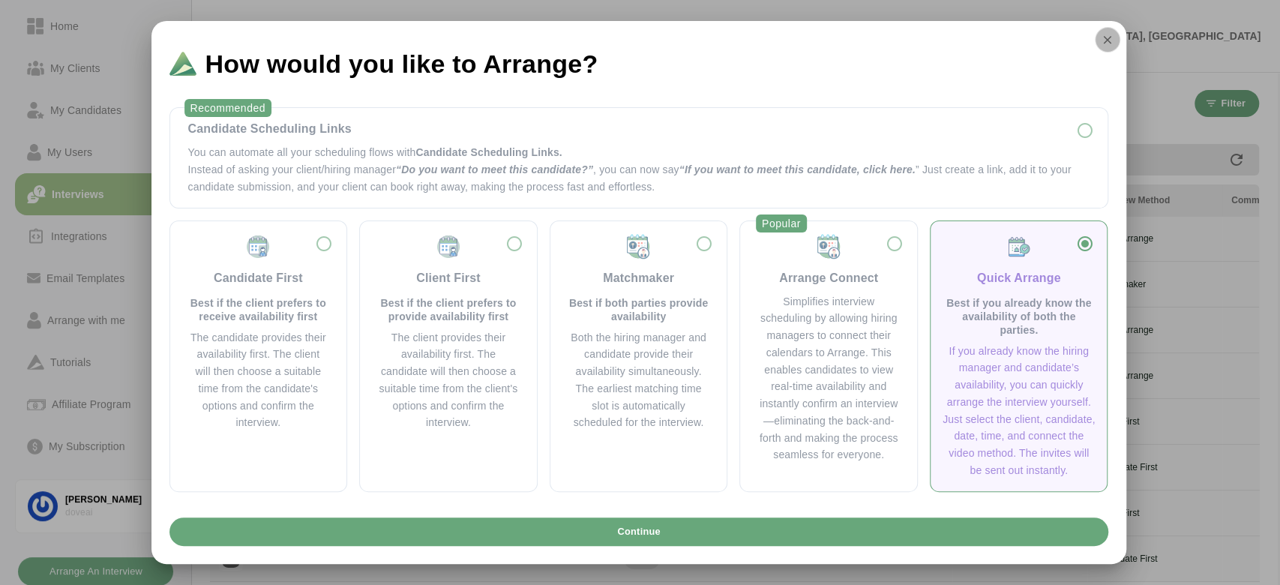
click at [1107, 40] on icon "button" at bounding box center [1107, 39] width 13 height 13
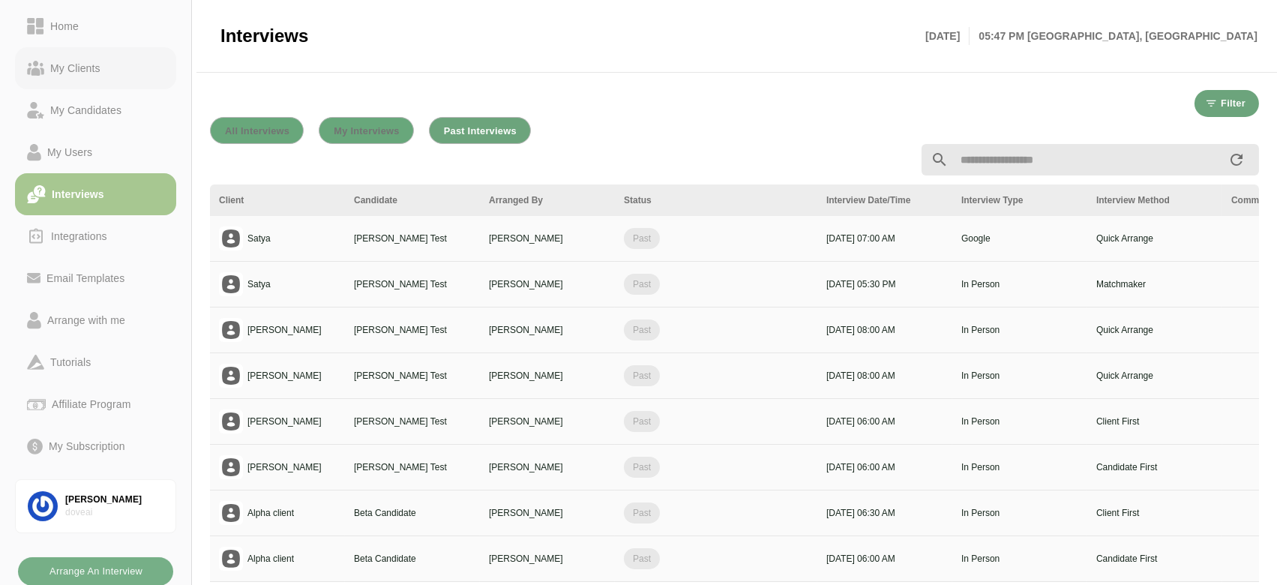
scroll to position [0, 0]
